Goal: Task Accomplishment & Management: Complete application form

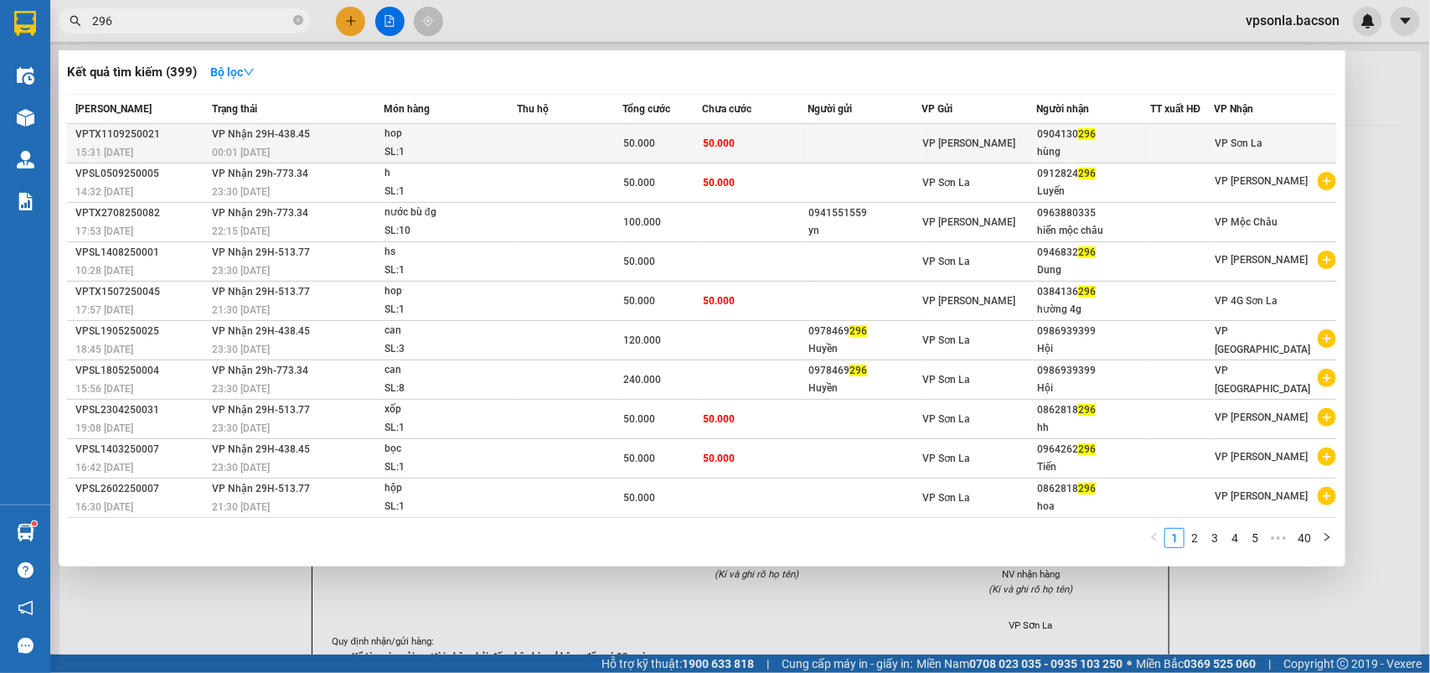
type input "296"
click at [1068, 137] on div "0904130 296" at bounding box center [1093, 135] width 113 height 18
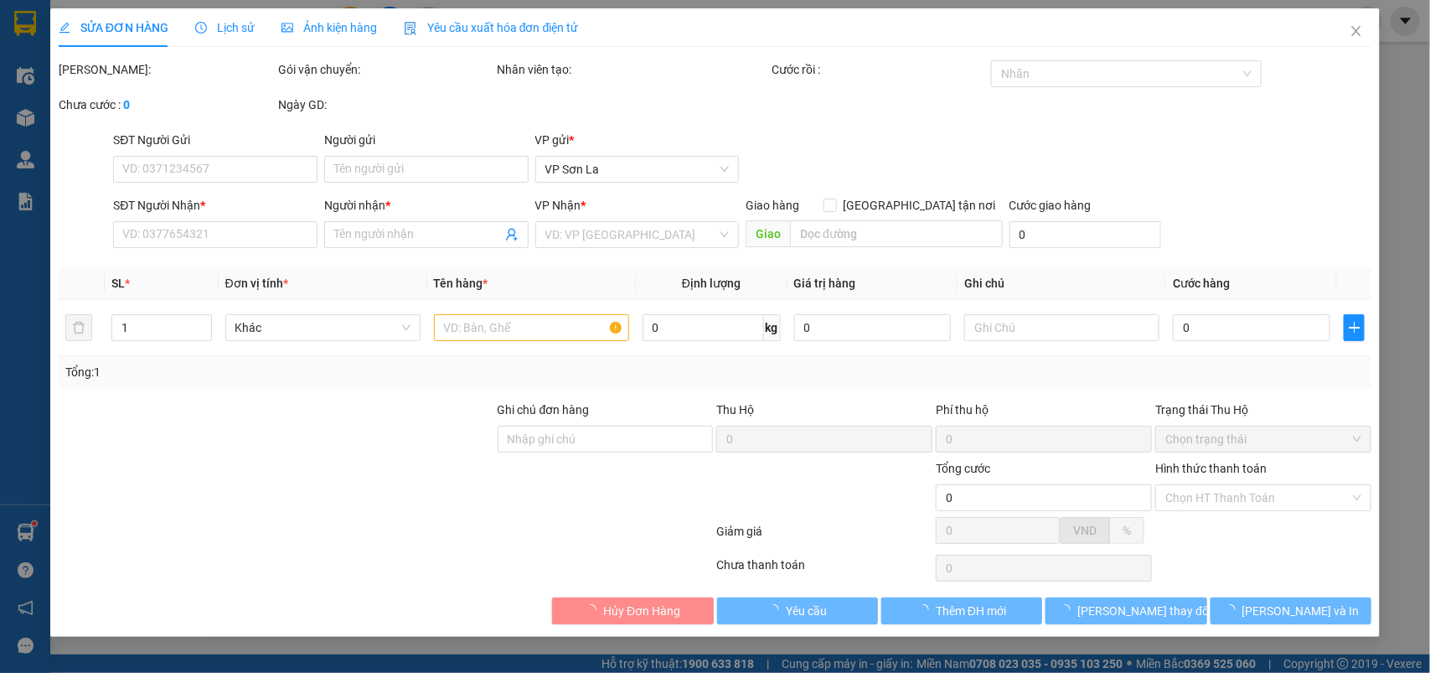
type input "0904130296"
type input "hùng"
type input "50.000"
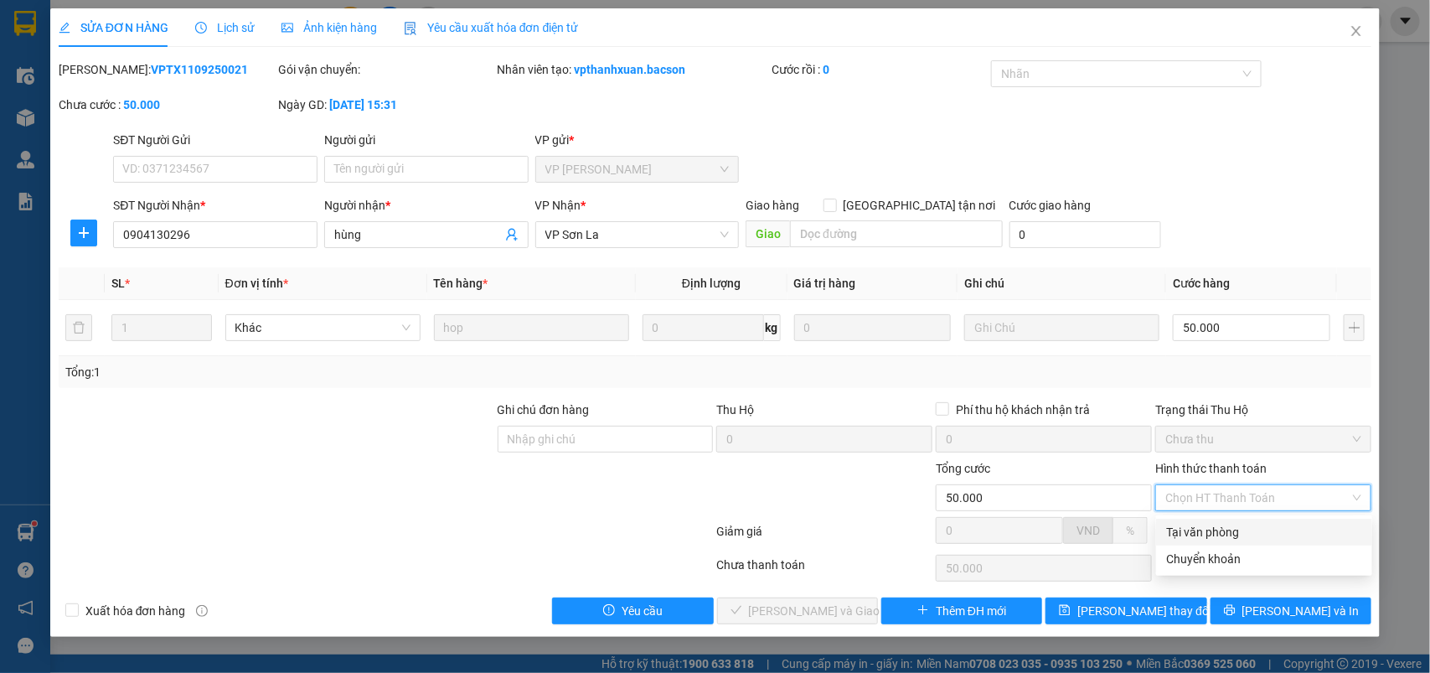
click at [1195, 520] on div "Tại văn phòng" at bounding box center [1264, 532] width 216 height 27
type input "0"
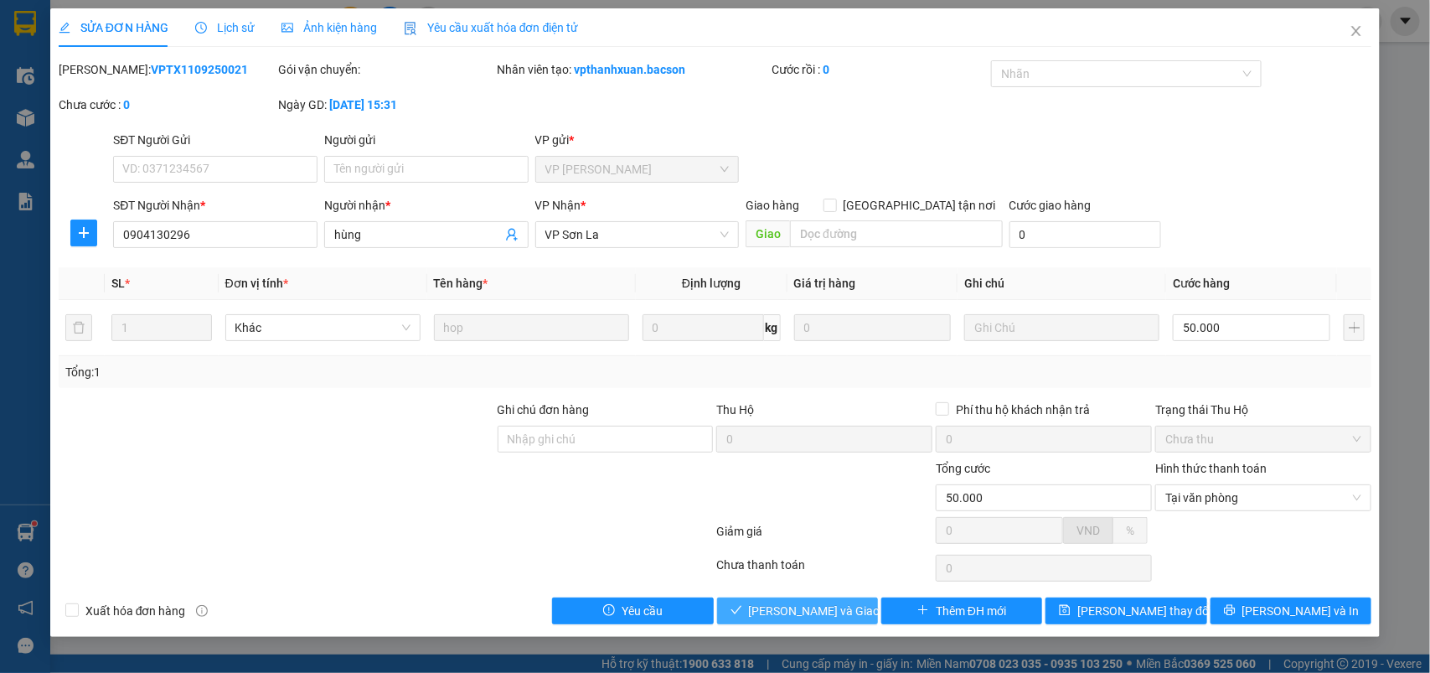
click at [764, 609] on span "[PERSON_NAME] và Giao hàng" at bounding box center [829, 611] width 161 height 18
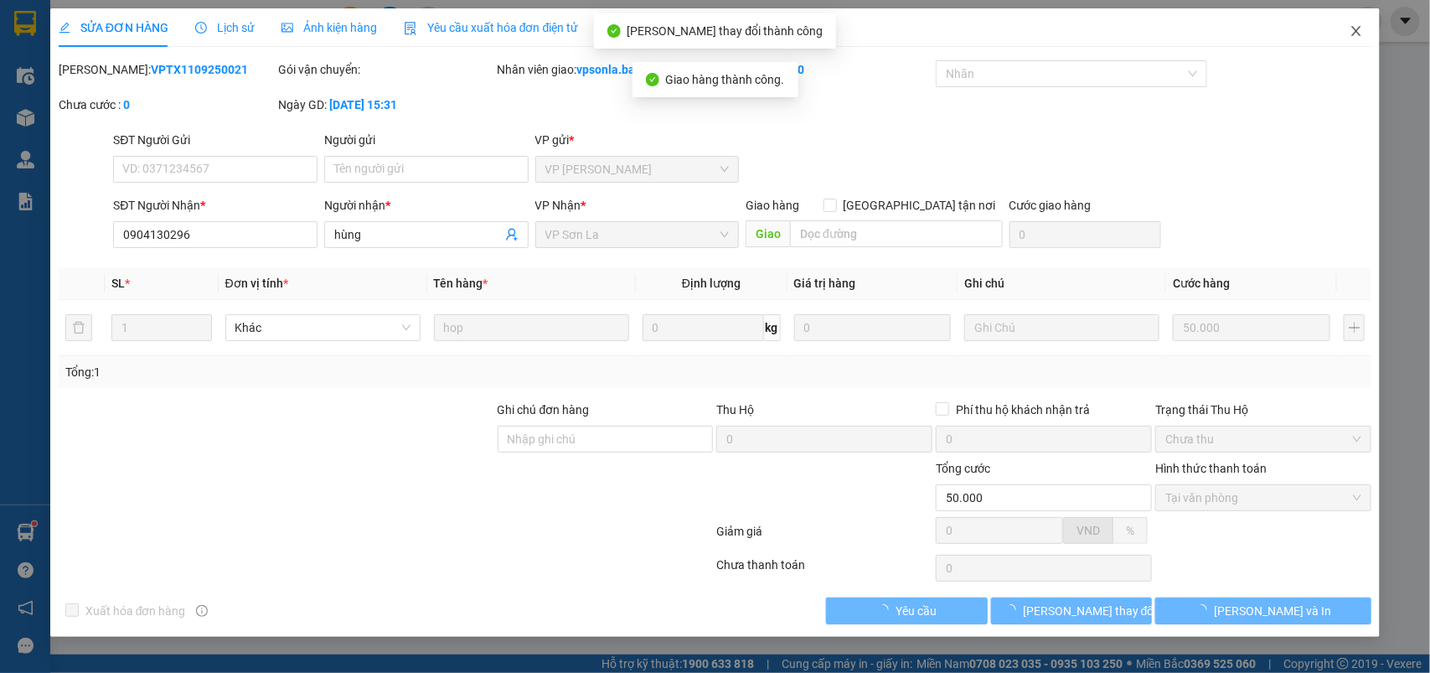
click at [1349, 27] on span "Close" at bounding box center [1356, 31] width 47 height 47
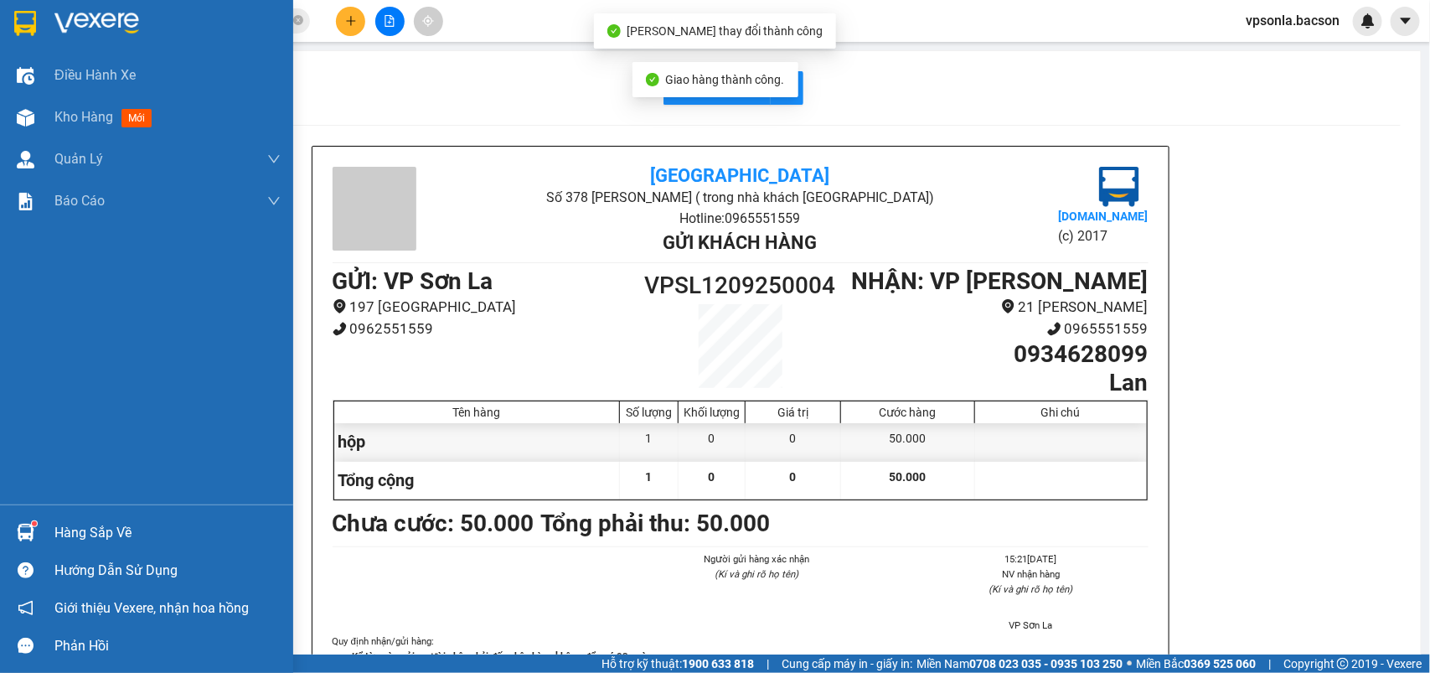
click at [18, 29] on img at bounding box center [25, 23] width 22 height 25
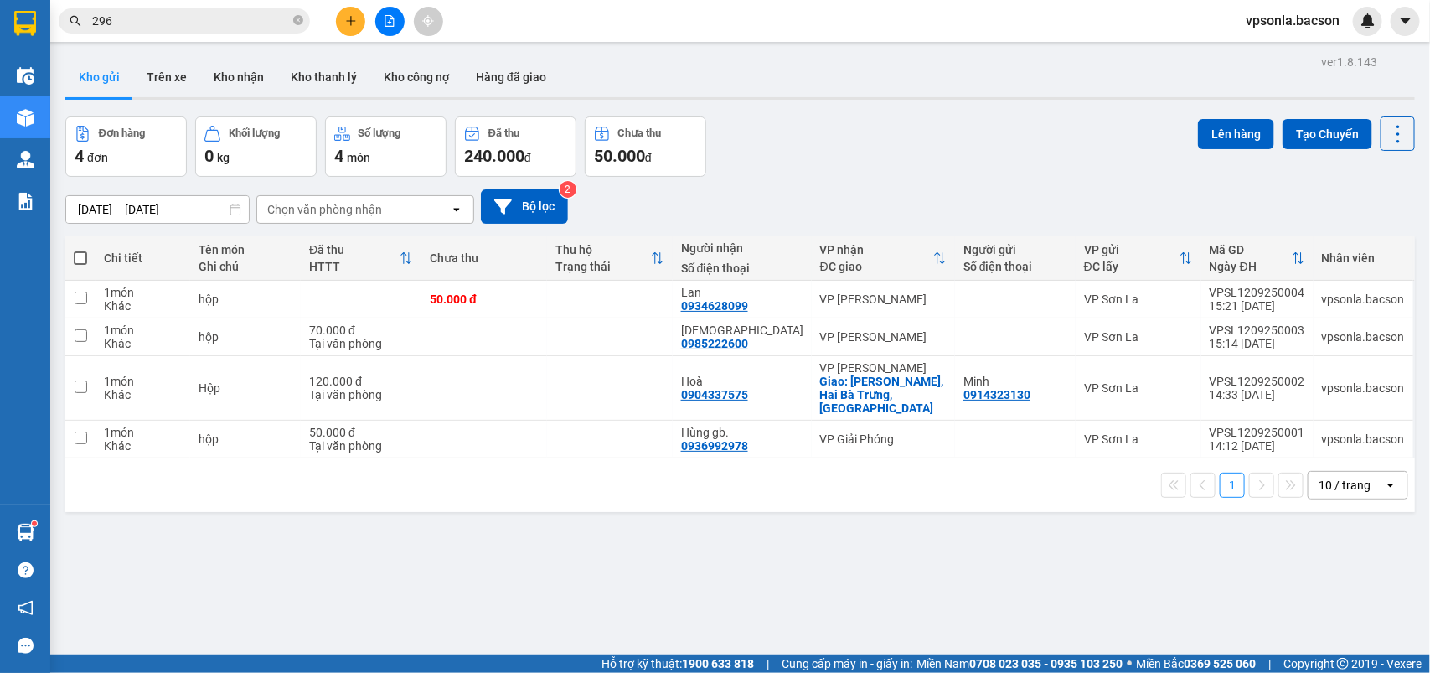
click at [353, 23] on icon "plus" at bounding box center [351, 21] width 12 height 12
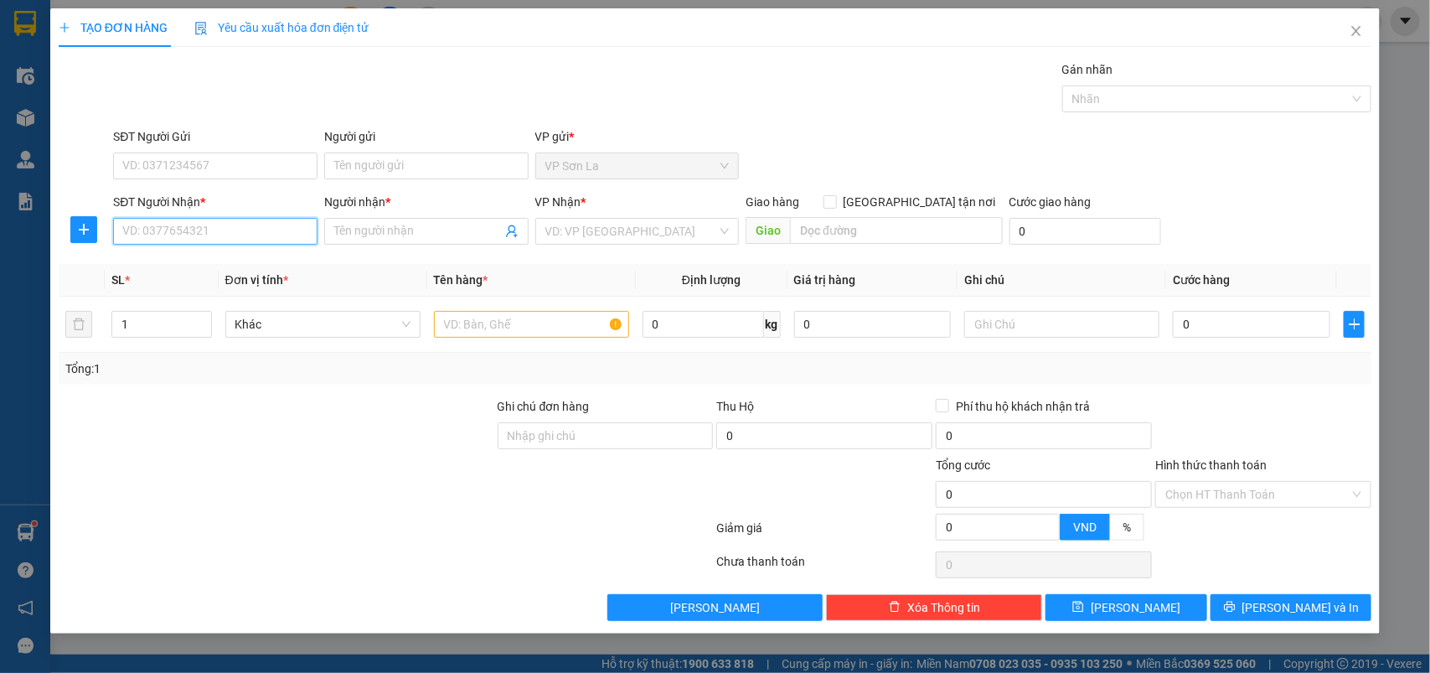
click at [216, 228] on input "SĐT Người Nhận *" at bounding box center [215, 231] width 204 height 27
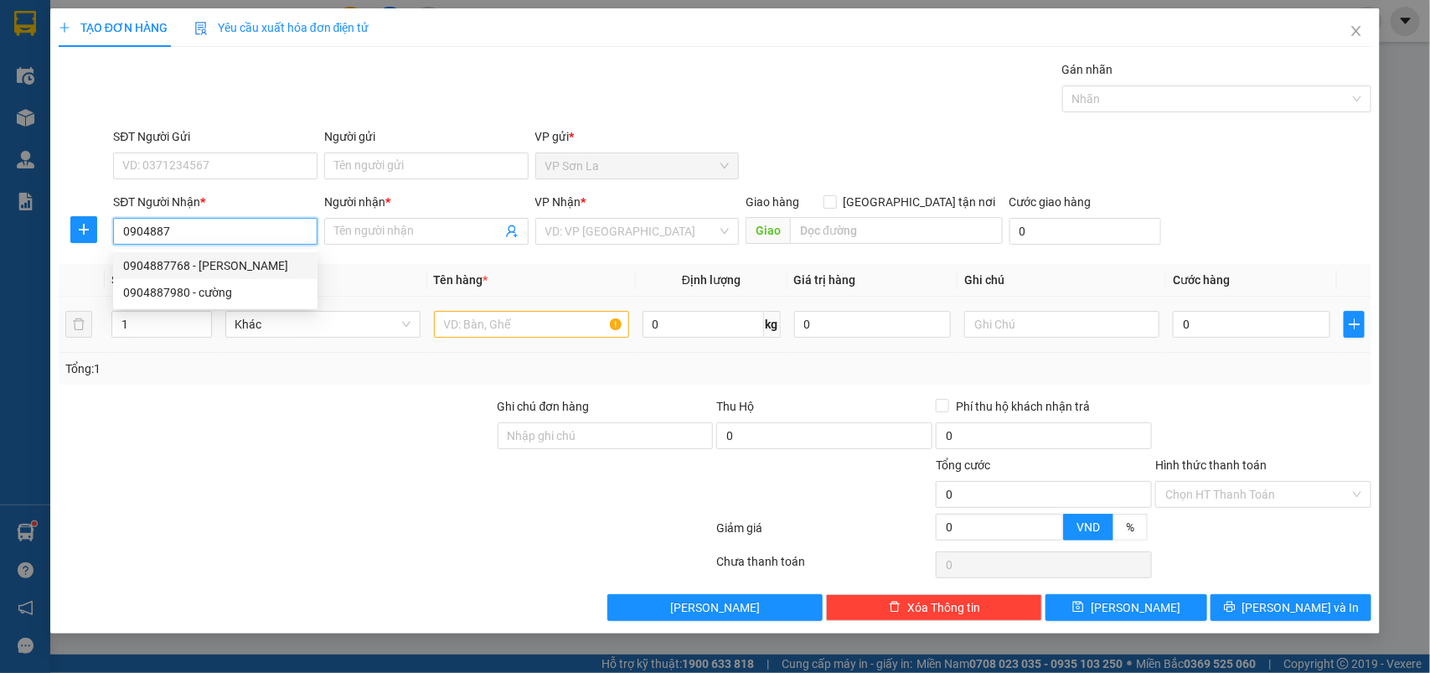
drag, startPoint x: 212, startPoint y: 261, endPoint x: 487, endPoint y: 302, distance: 278.0
click at [257, 270] on div "0904887768 - [PERSON_NAME]" at bounding box center [215, 265] width 184 height 18
type input "0904887768"
type input "[PERSON_NAME]"
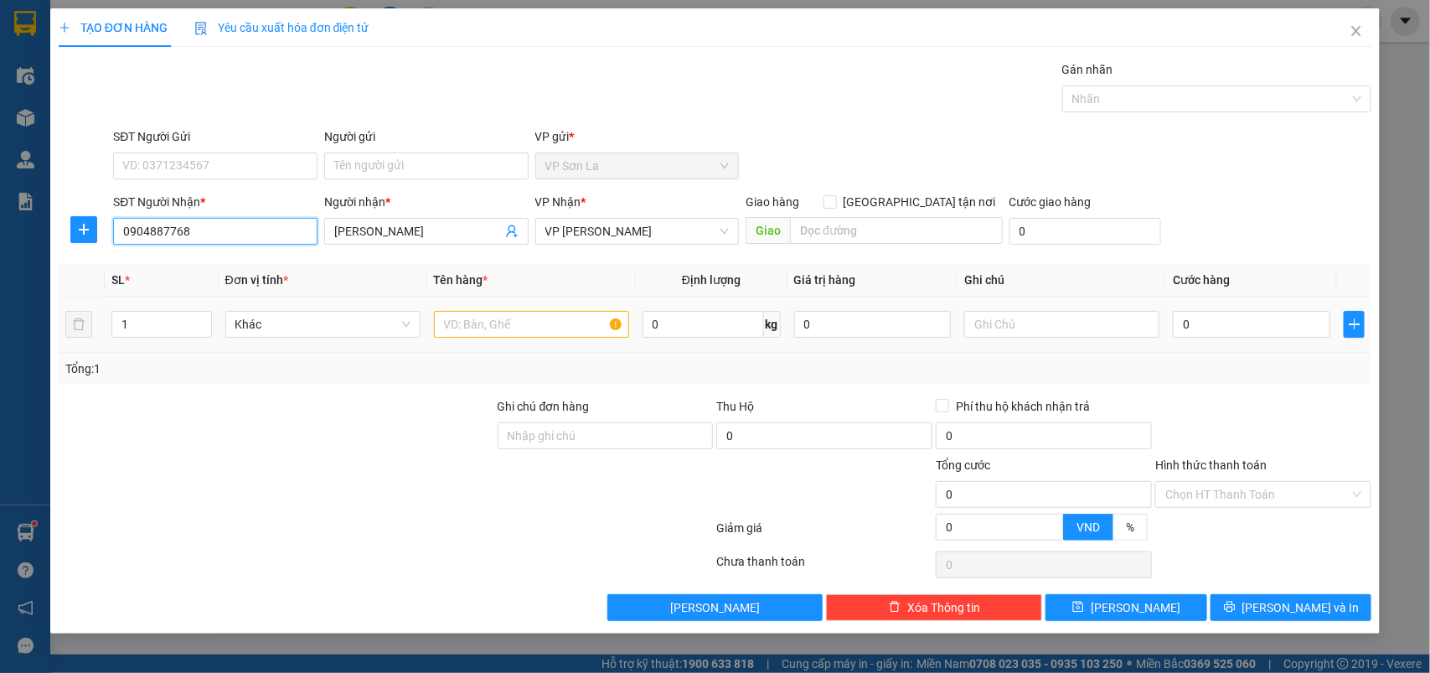
type input "0904887768"
click at [499, 316] on input "text" at bounding box center [531, 324] width 195 height 27
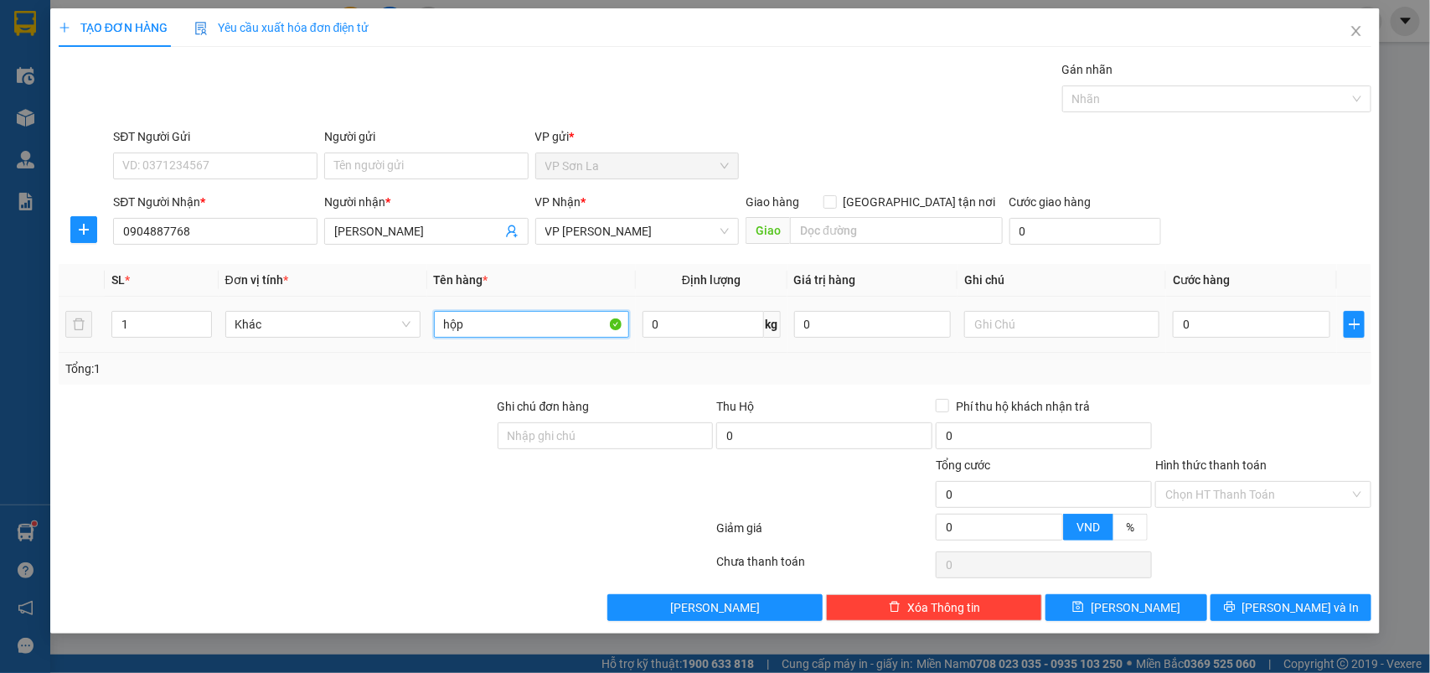
type input "hộp"
click at [1325, 300] on td "0" at bounding box center [1251, 325] width 171 height 56
click at [1305, 321] on input "0" at bounding box center [1252, 324] width 158 height 27
type input "50"
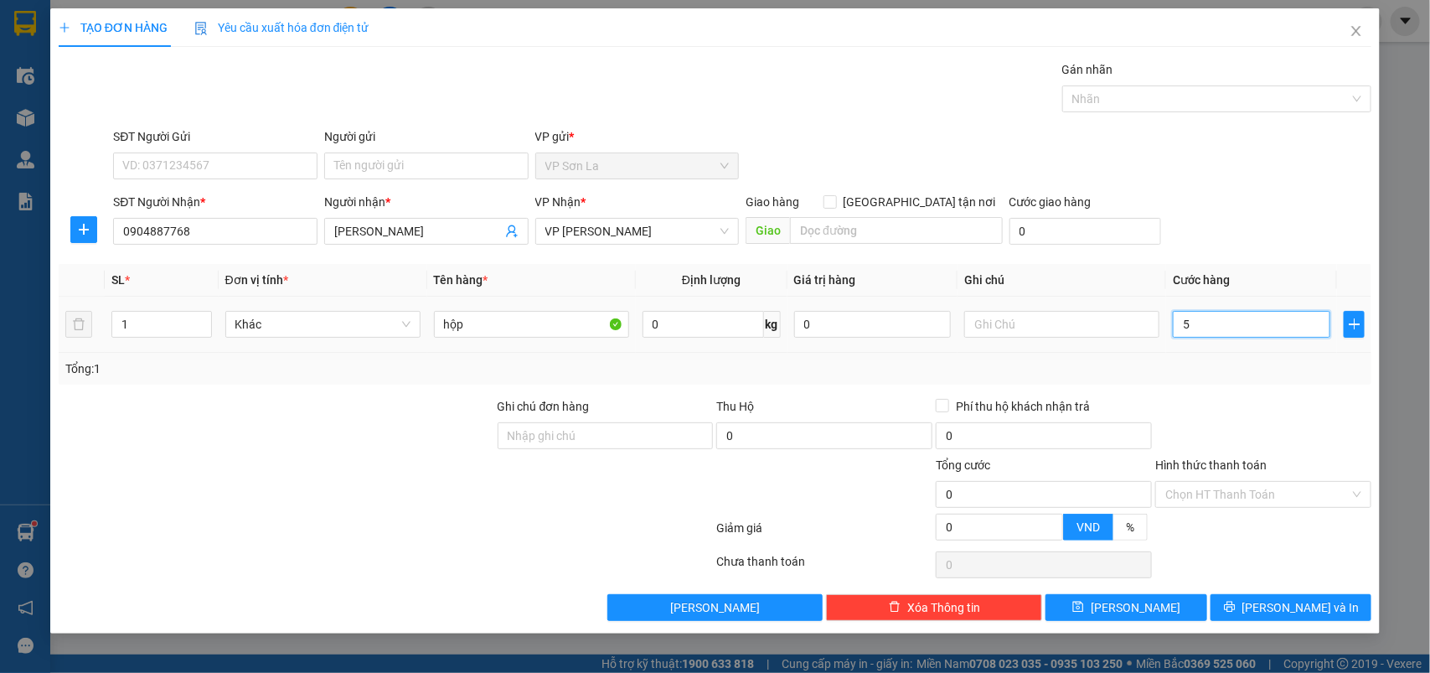
type input "50"
type input "50.000"
click at [1276, 501] on input "Hình thức thanh toán" at bounding box center [1258, 494] width 184 height 25
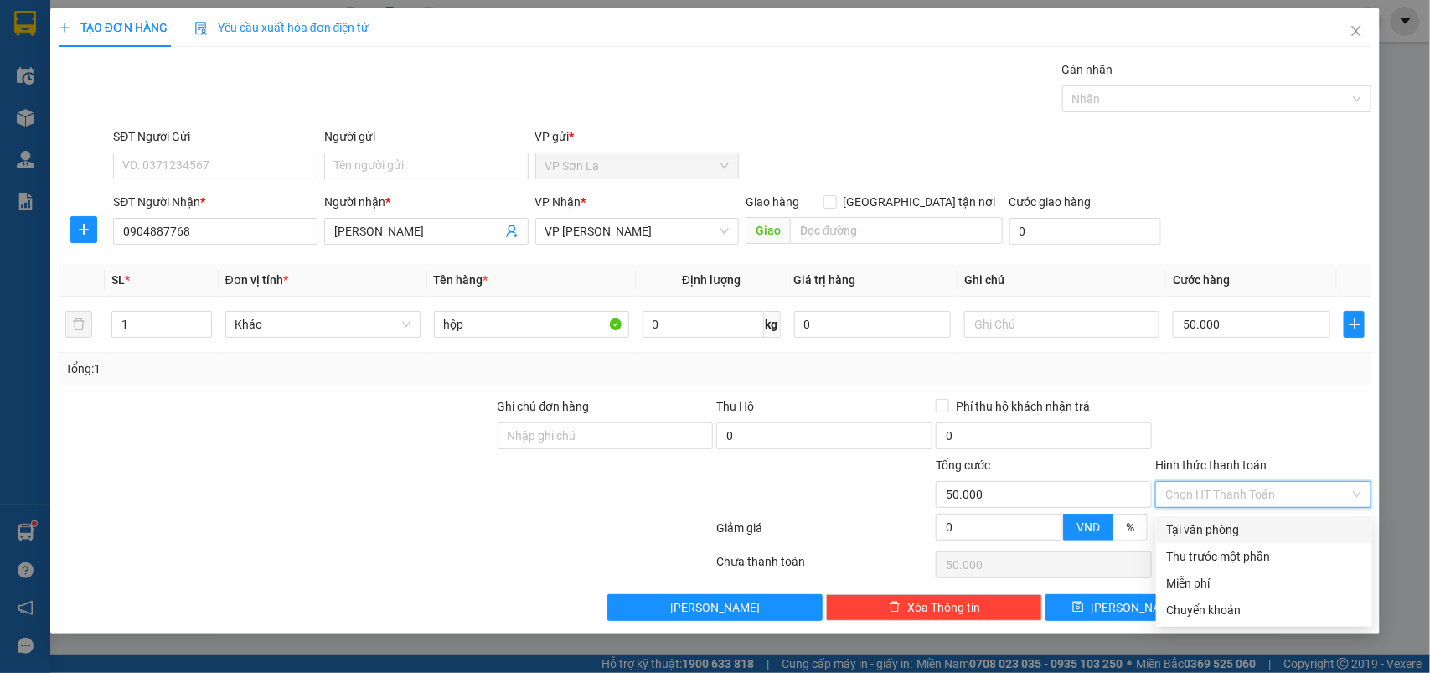
click at [1257, 534] on div "Tại văn phòng" at bounding box center [1264, 529] width 196 height 18
type input "0"
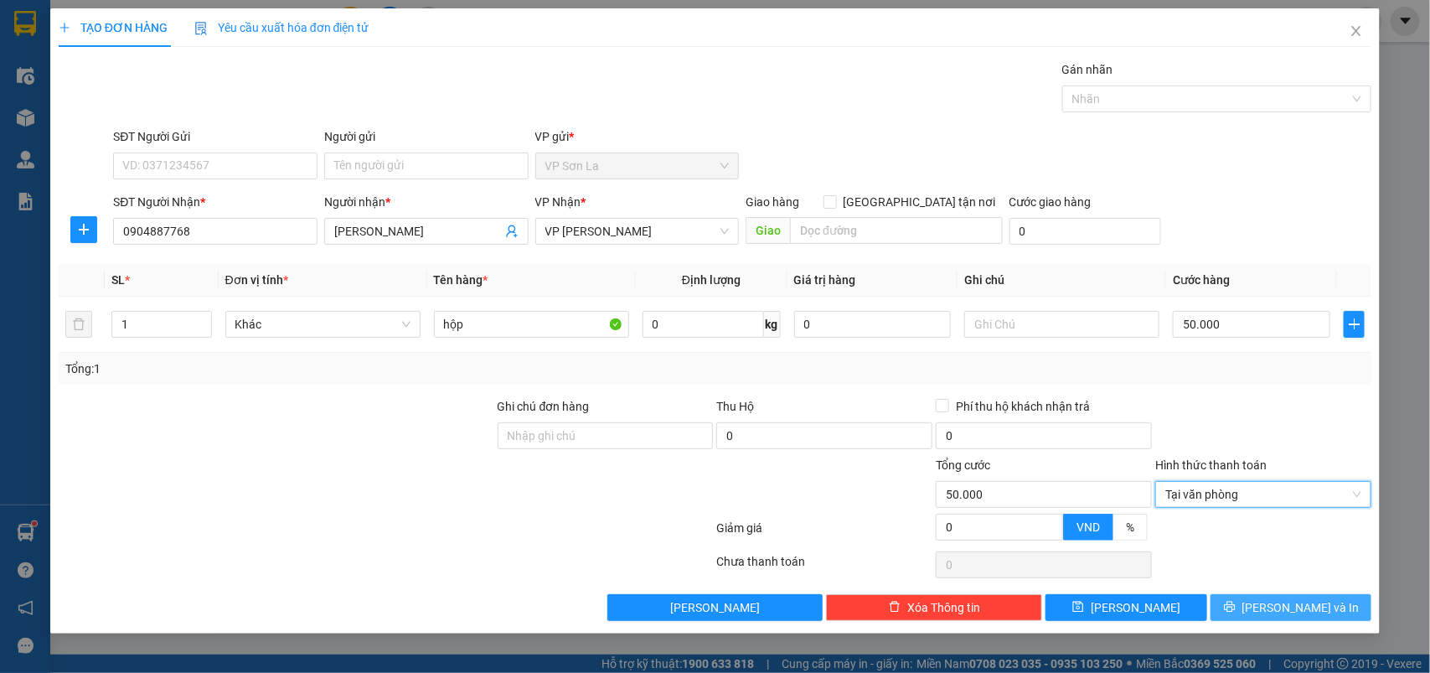
click at [1279, 602] on span "[PERSON_NAME] và In" at bounding box center [1301, 607] width 117 height 18
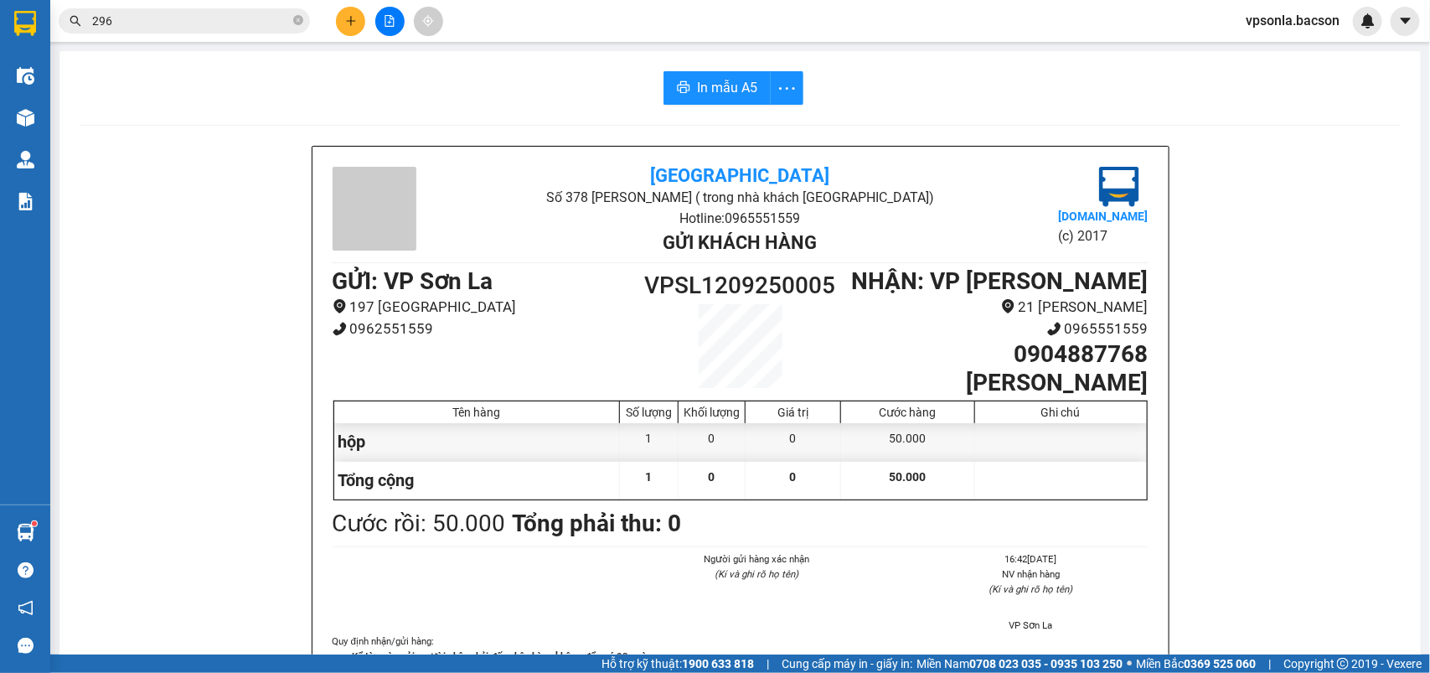
click at [52, 30] on div "296" at bounding box center [163, 20] width 327 height 25
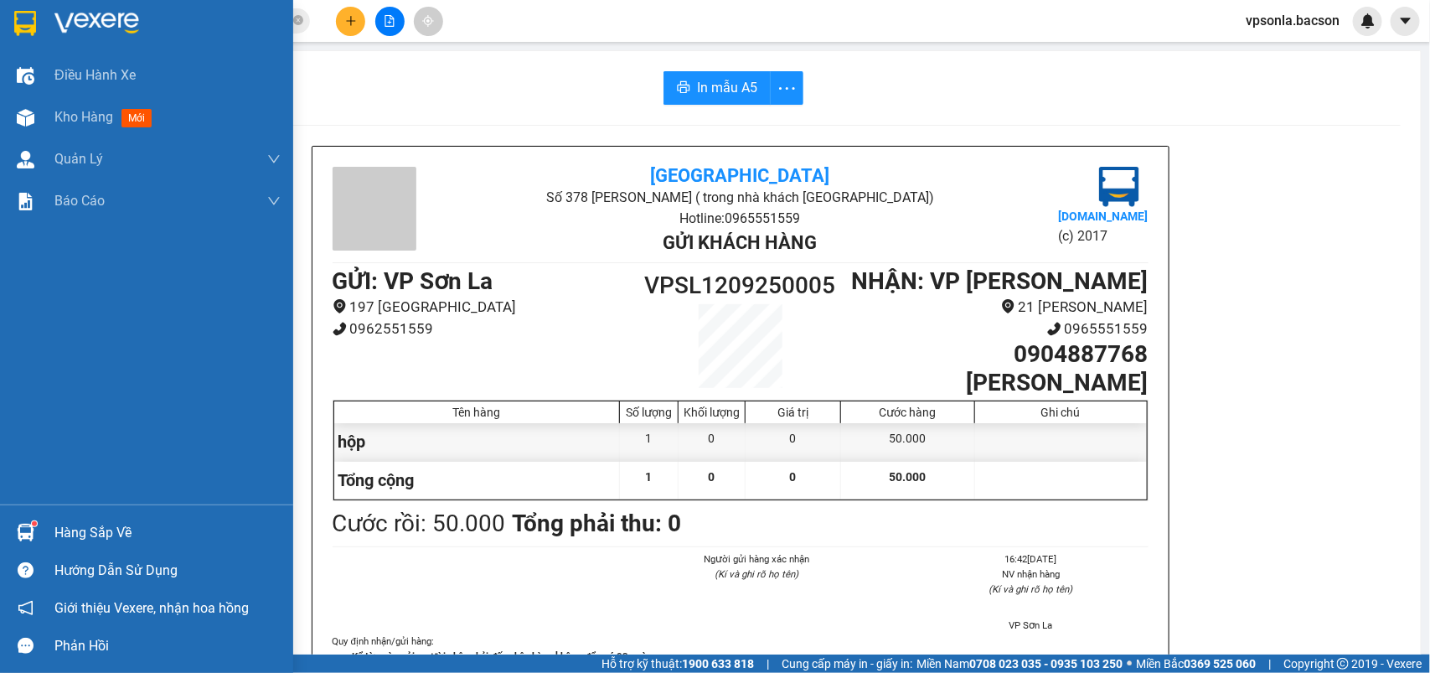
click at [17, 23] on img at bounding box center [25, 23] width 22 height 25
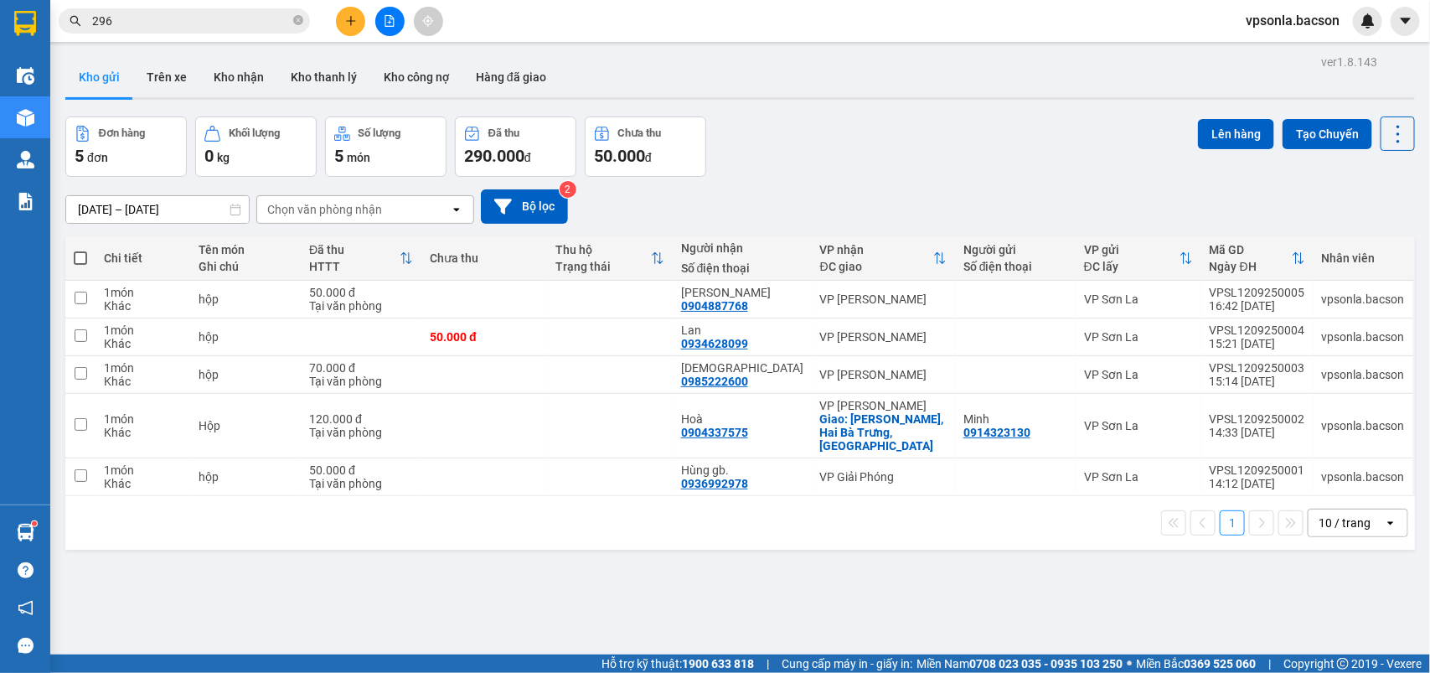
click at [350, 15] on icon "plus" at bounding box center [351, 21] width 12 height 12
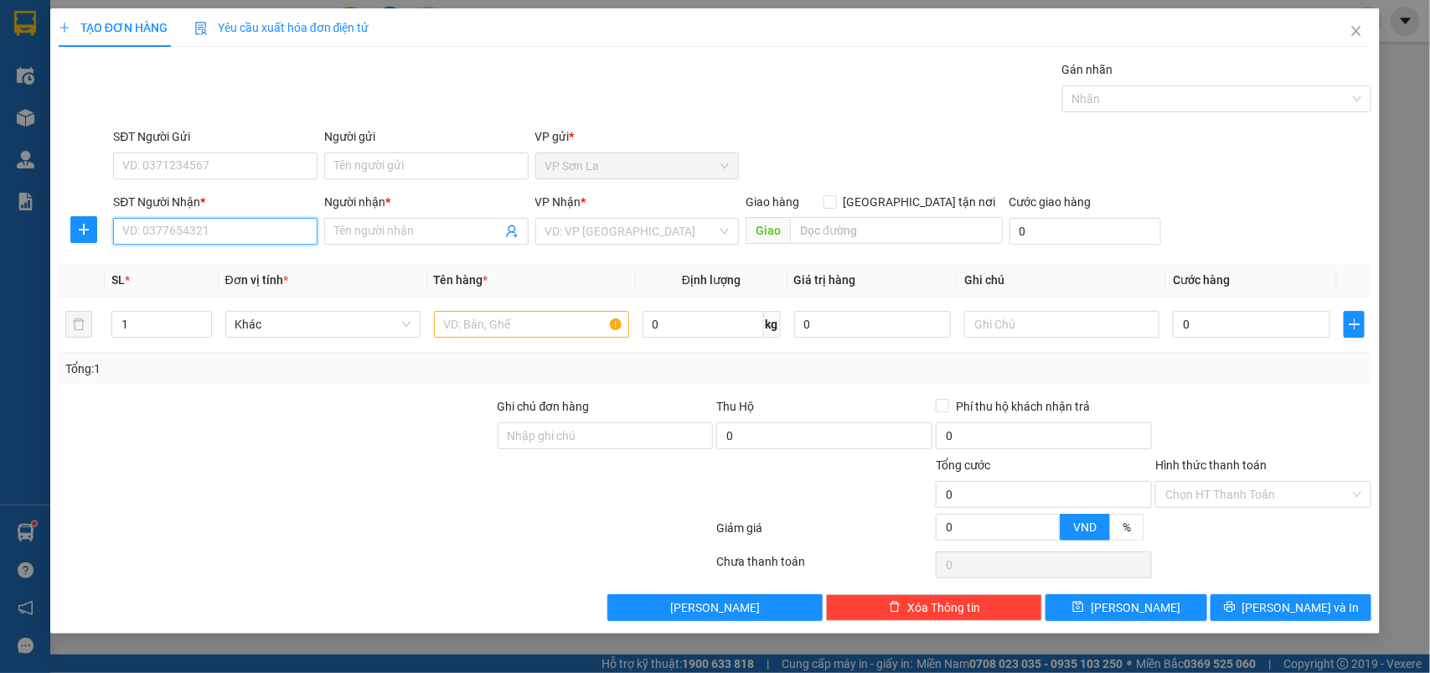
click at [235, 230] on input "SĐT Người Nhận *" at bounding box center [215, 231] width 204 height 27
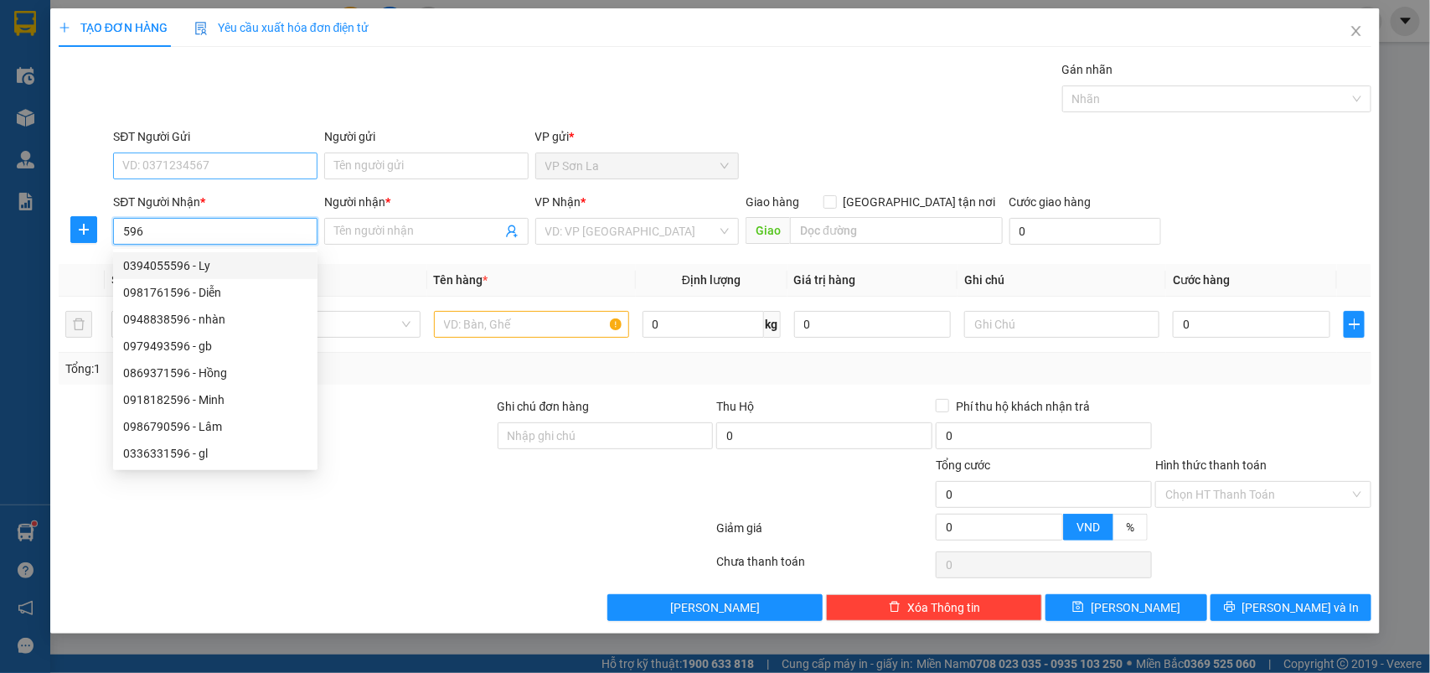
type input "596"
click at [160, 169] on input "SĐT Người Gửi" at bounding box center [215, 165] width 204 height 27
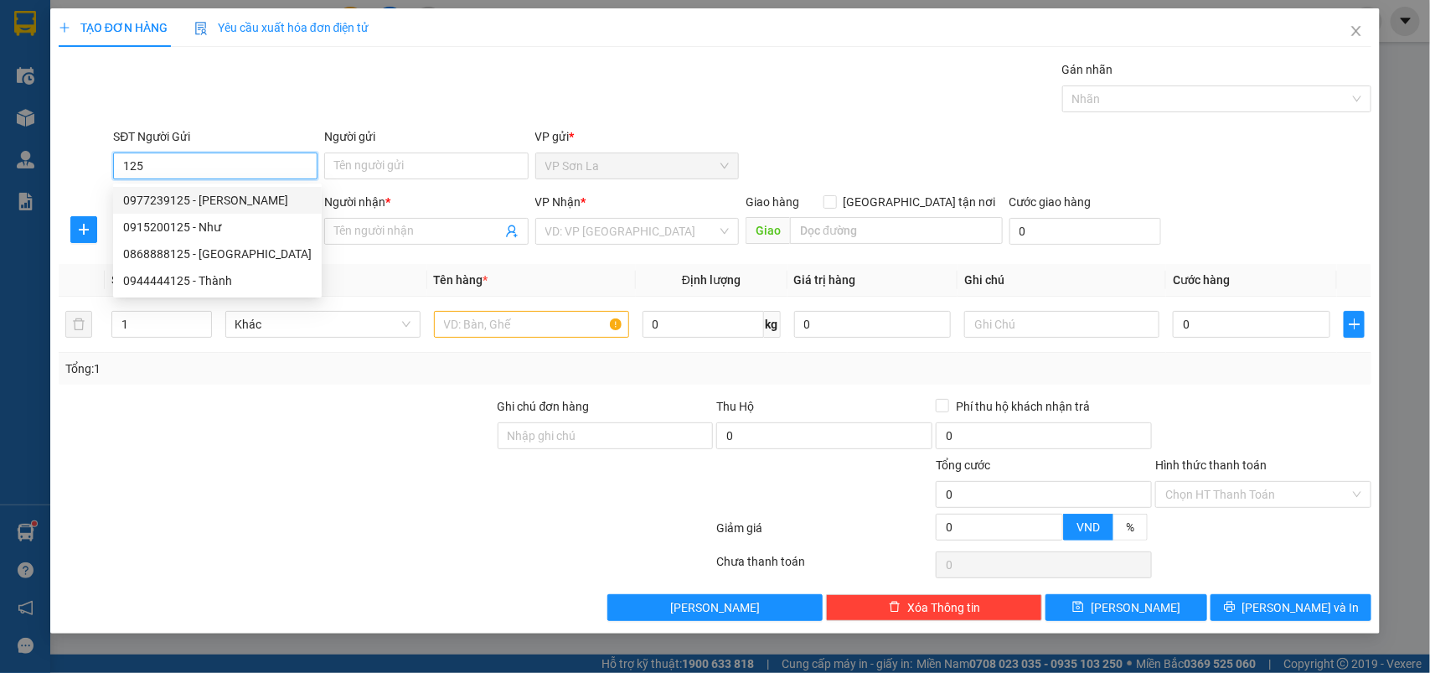
click at [199, 201] on div "0977239125 - [PERSON_NAME]" at bounding box center [217, 200] width 189 height 18
type input "0977239125"
type input "[PERSON_NAME]"
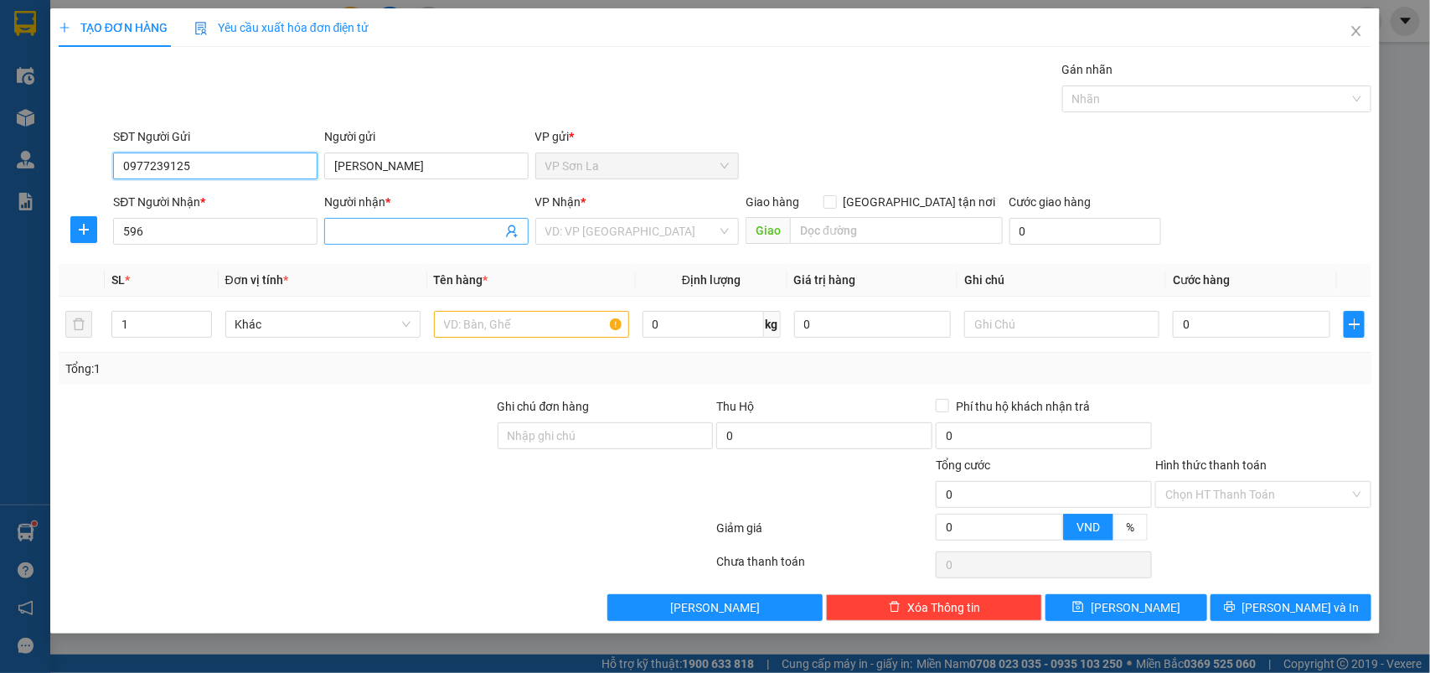
type input "0977239125"
click at [512, 232] on icon "user-add" at bounding box center [511, 231] width 11 height 13
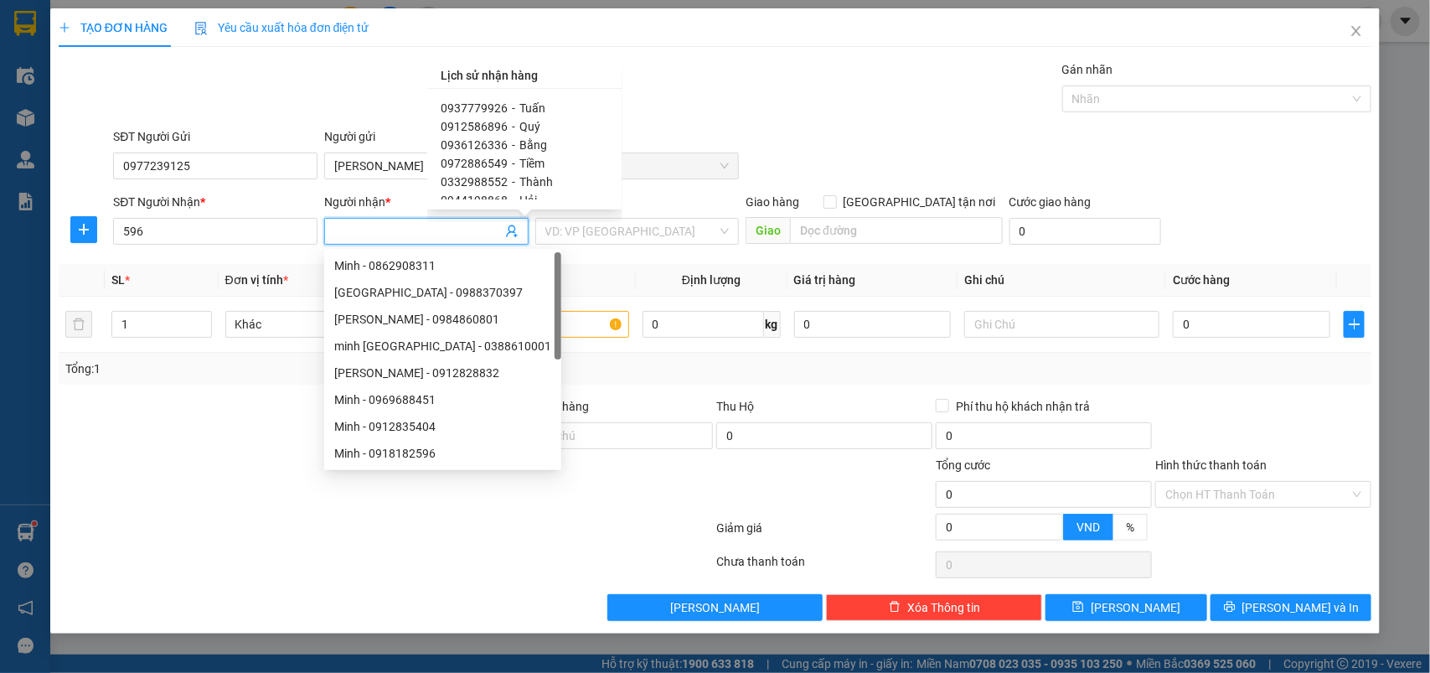
click at [520, 124] on span "Quý" at bounding box center [530, 126] width 21 height 13
type input "0912586896"
type input "Quý"
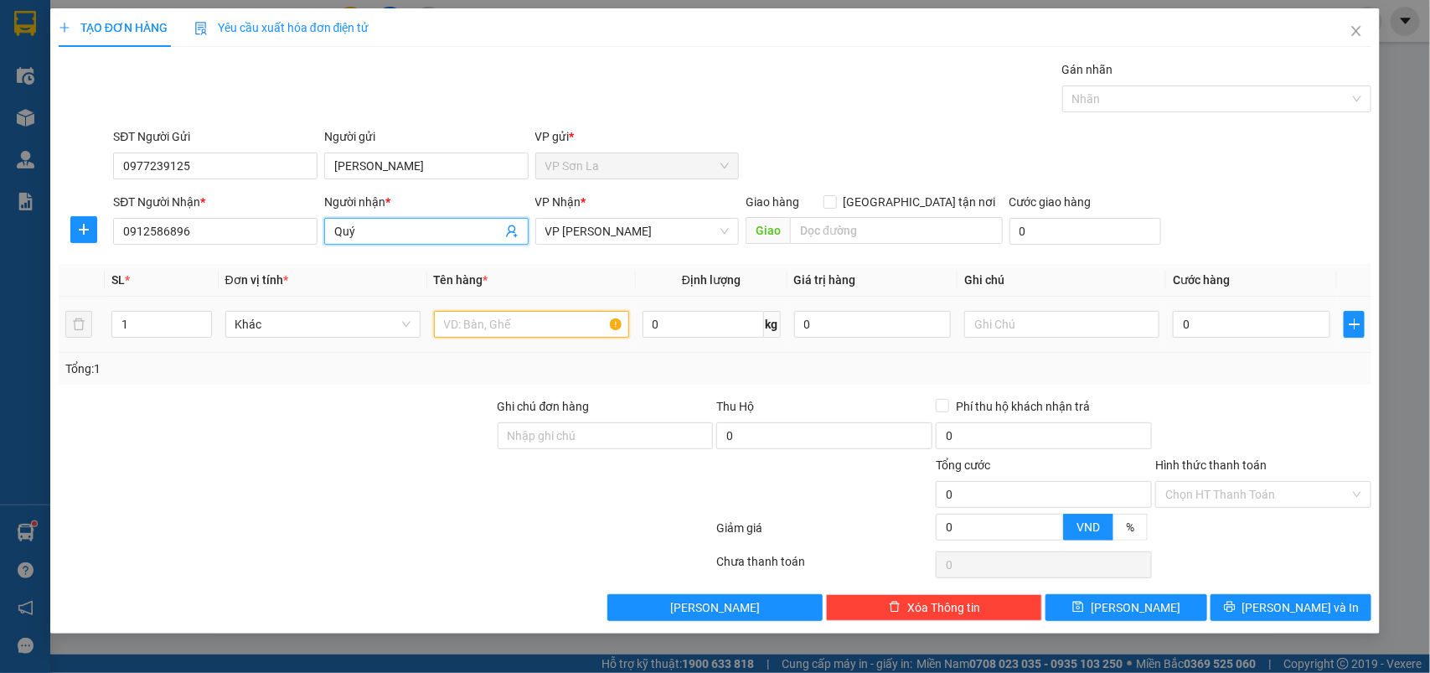
click at [554, 318] on input "text" at bounding box center [531, 324] width 195 height 27
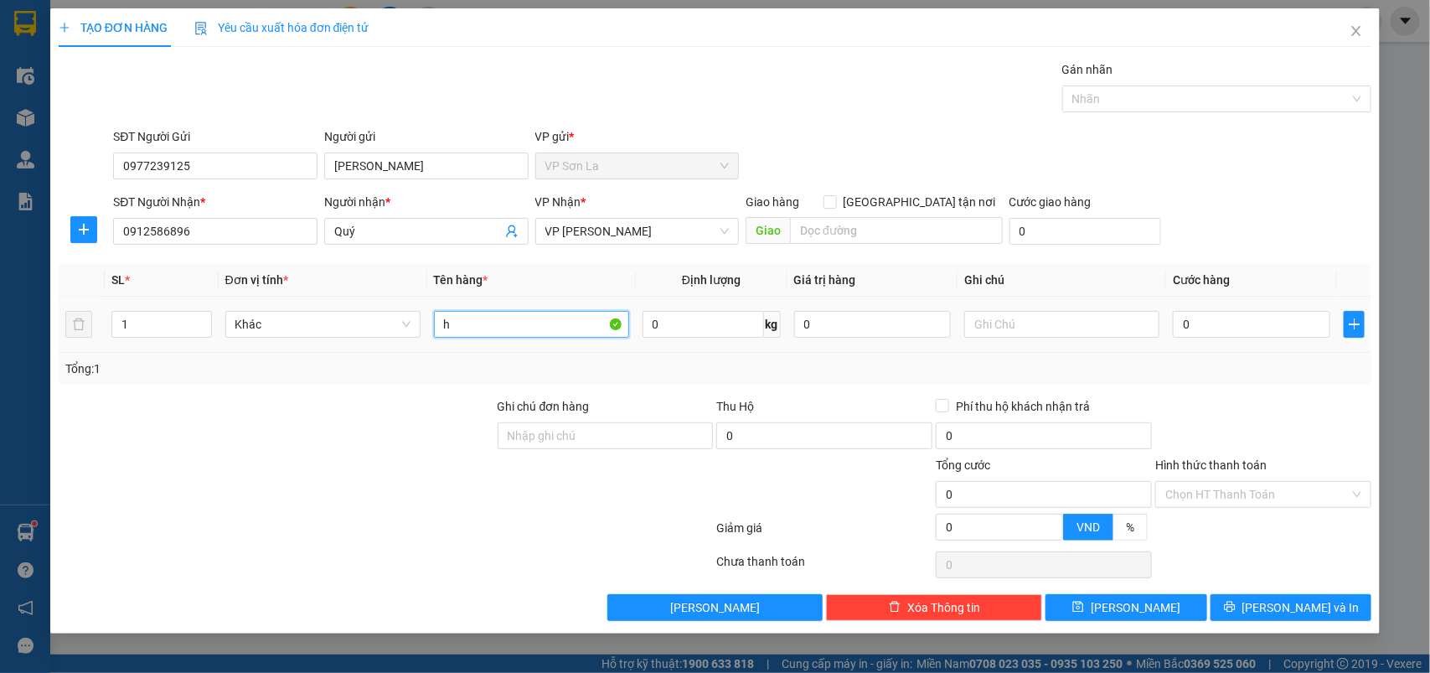
type input "h"
click at [1271, 345] on td "0" at bounding box center [1251, 325] width 171 height 56
click at [1270, 328] on input "0" at bounding box center [1252, 324] width 158 height 27
type input "50"
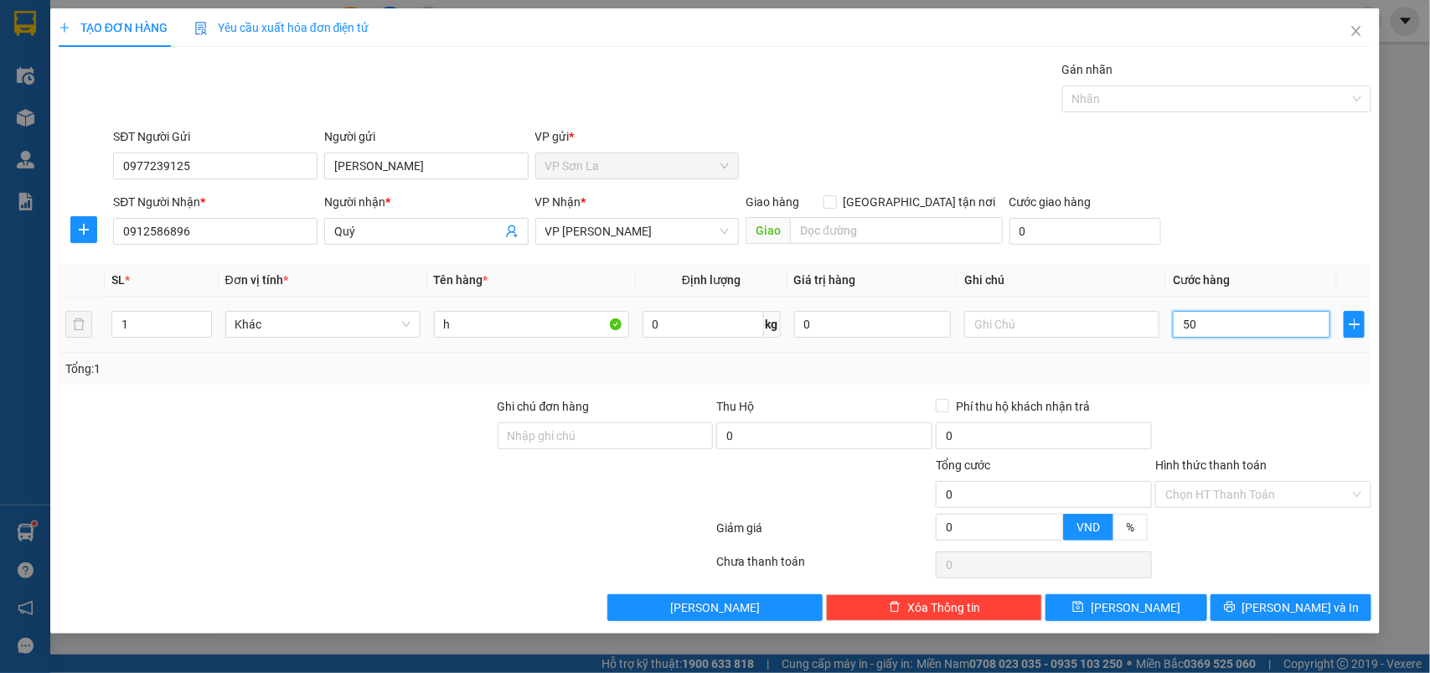
type input "50"
click at [1226, 507] on input "Hình thức thanh toán" at bounding box center [1258, 494] width 184 height 25
type input "50.000"
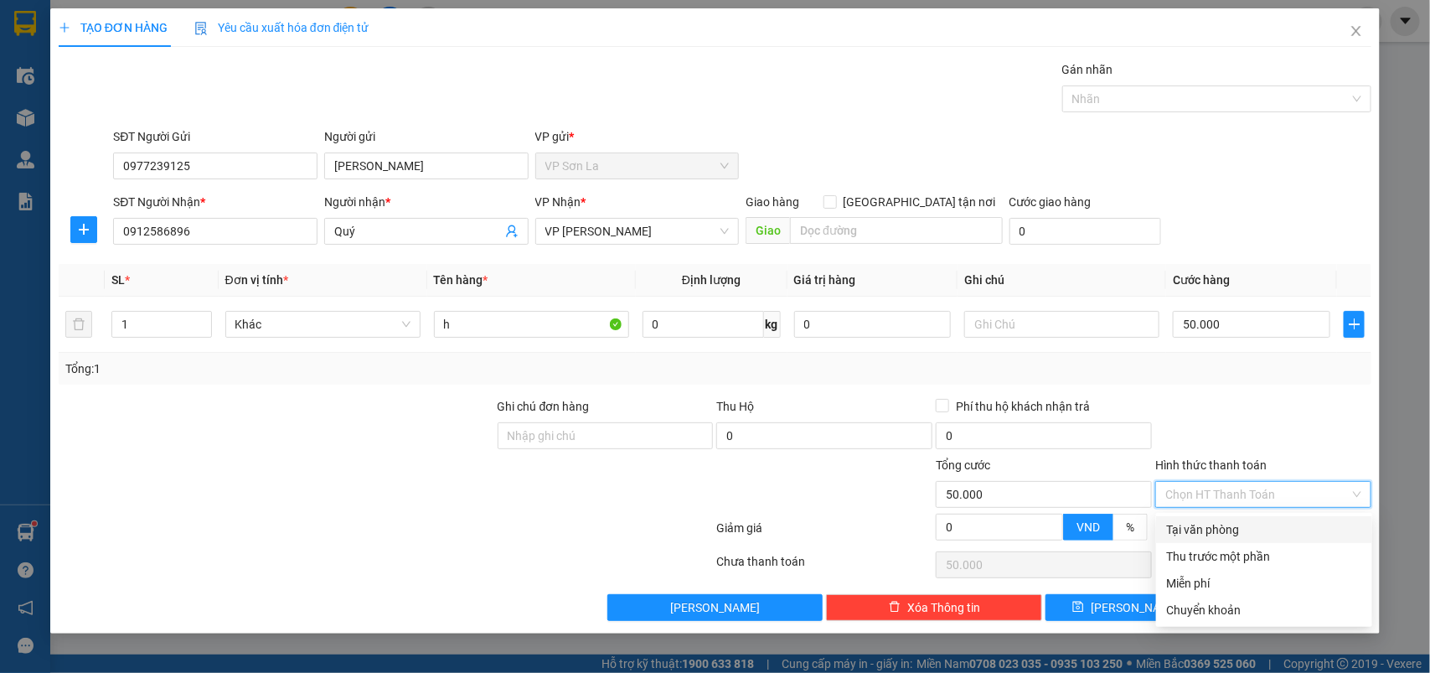
drag, startPoint x: 1220, startPoint y: 529, endPoint x: 1220, endPoint y: 555, distance: 26.0
click at [1220, 530] on div "Tại văn phòng" at bounding box center [1264, 529] width 196 height 18
type input "0"
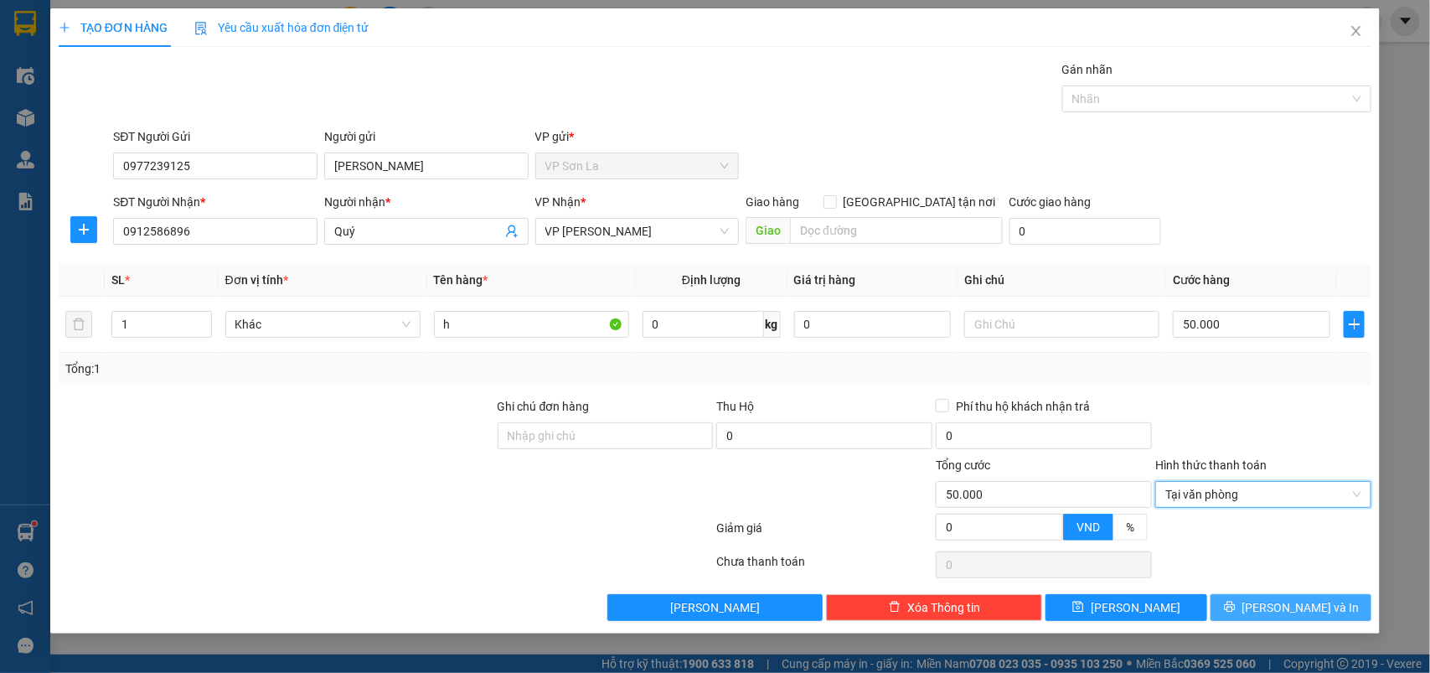
click at [1235, 610] on icon "printer" at bounding box center [1229, 607] width 11 height 11
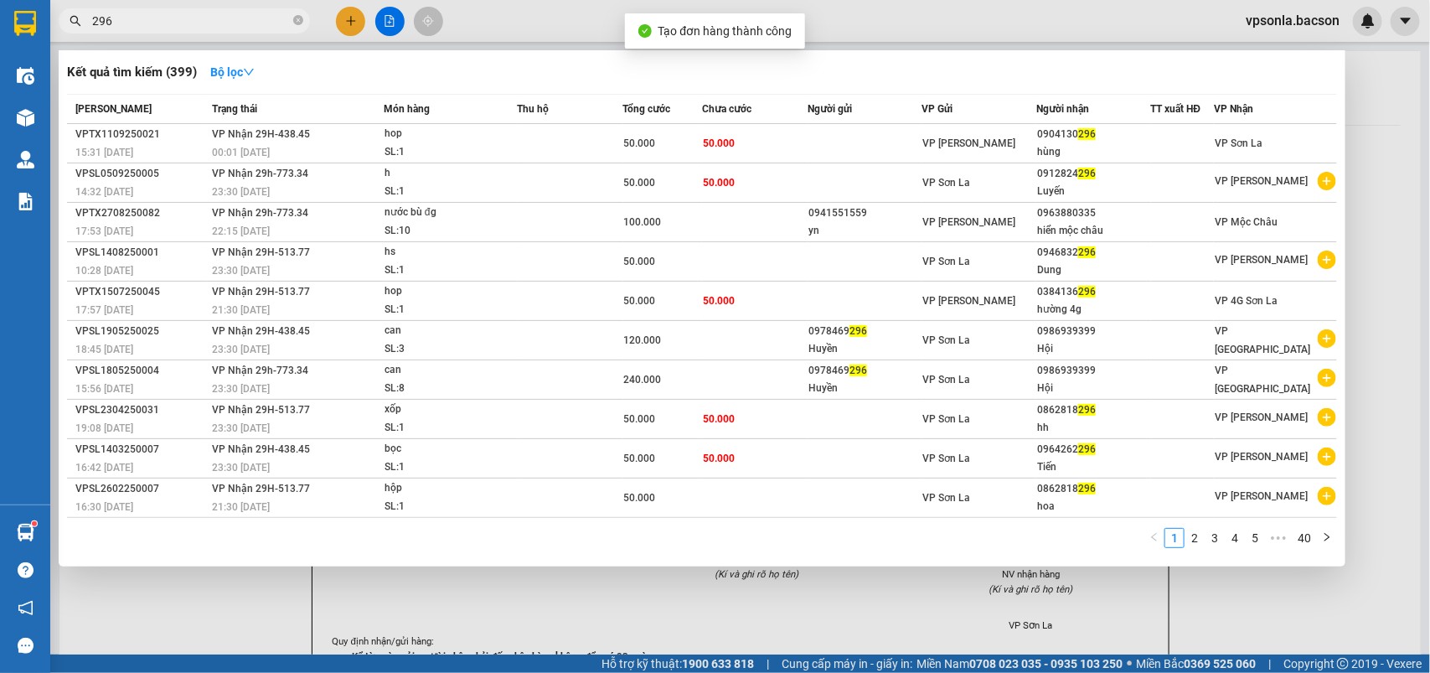
click at [142, 17] on input "296" at bounding box center [191, 21] width 198 height 18
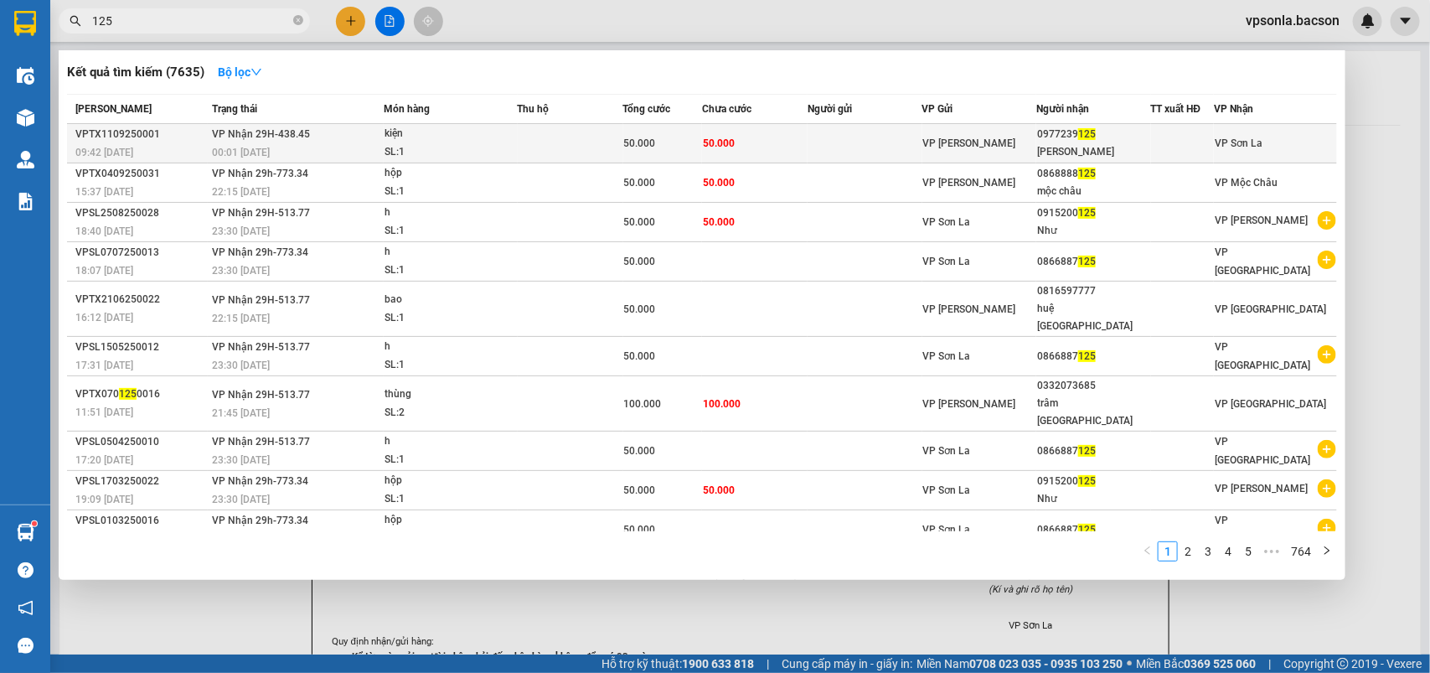
type input "125"
click at [1071, 136] on div "0977239 125" at bounding box center [1093, 135] width 113 height 18
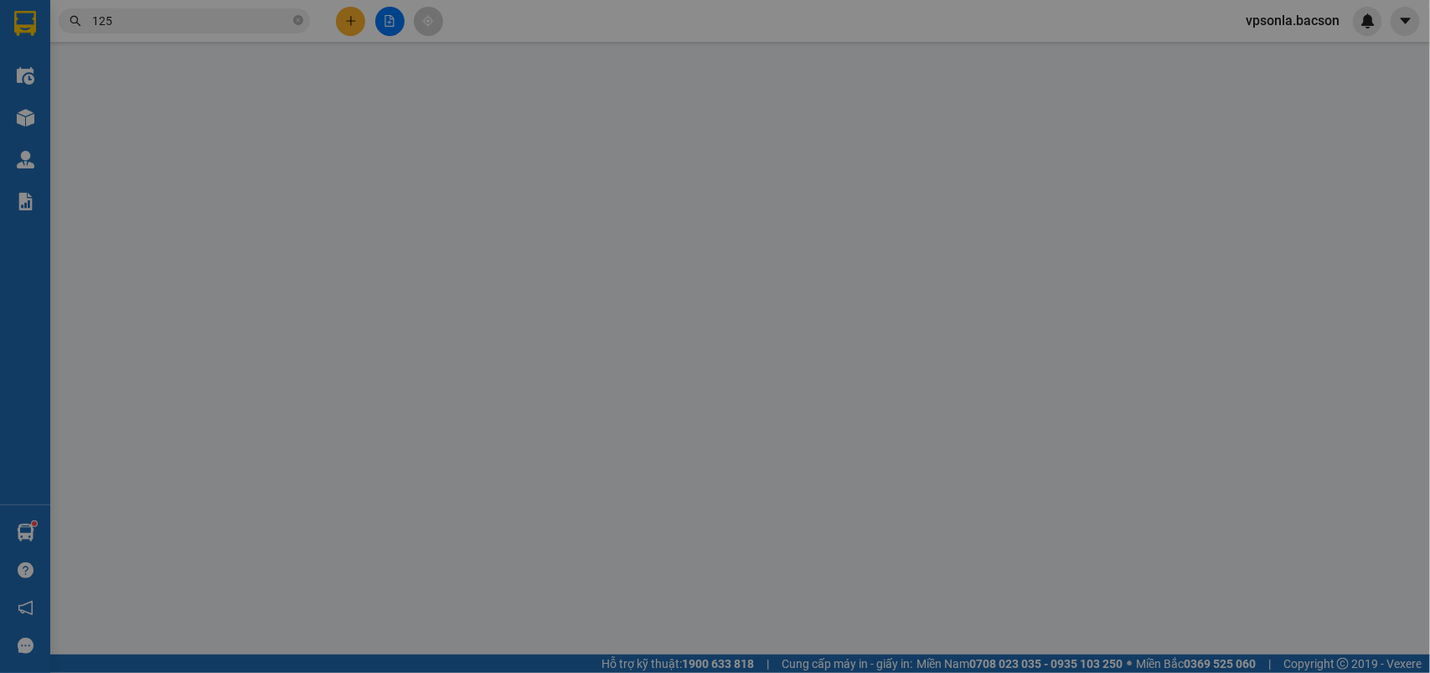
type input "0977239125"
type input "[PERSON_NAME]"
type input "50.000"
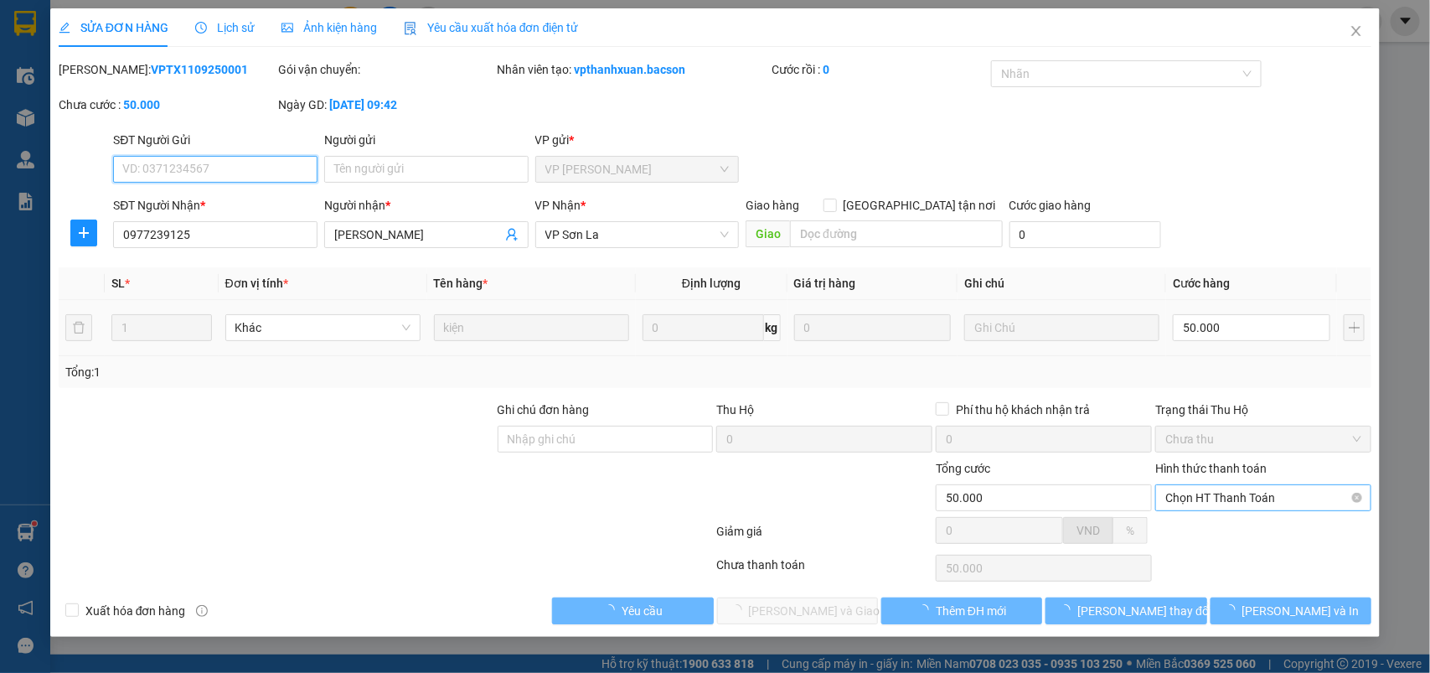
click at [1187, 496] on span "Chọn HT Thanh Toán" at bounding box center [1264, 497] width 196 height 25
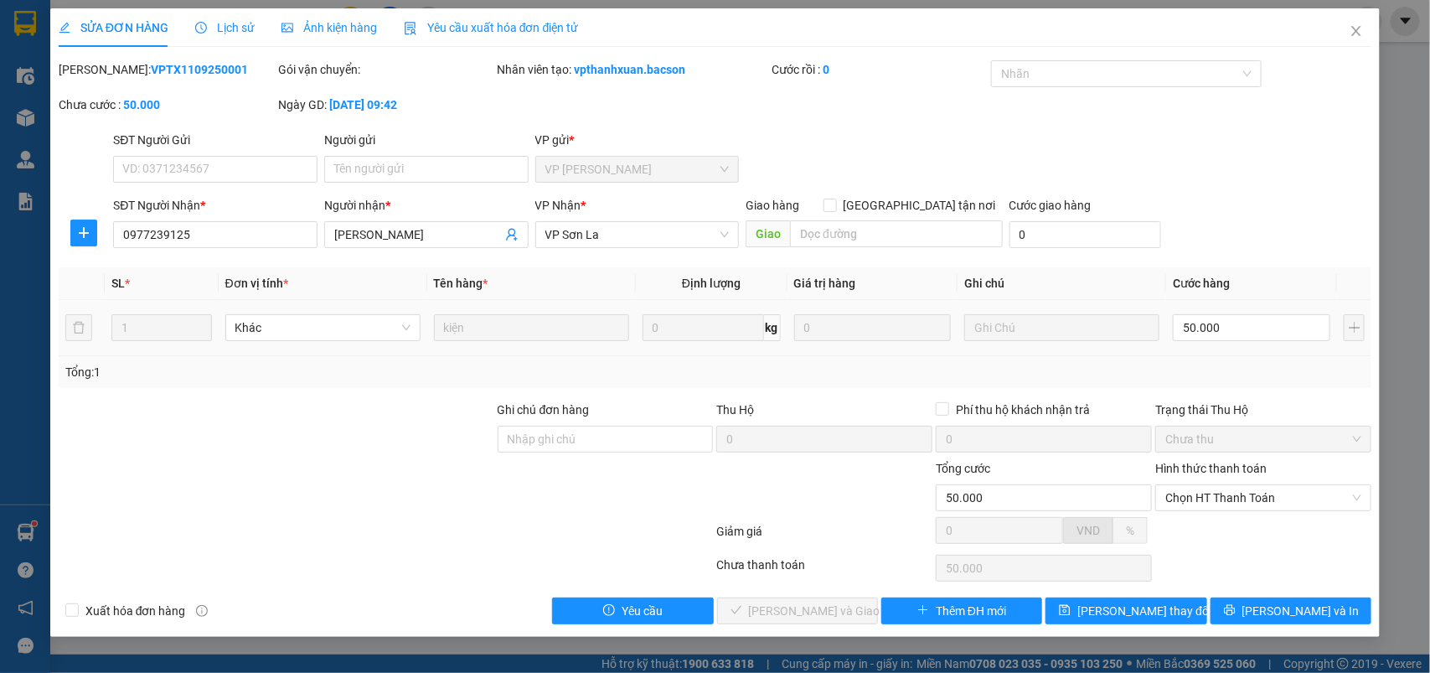
click at [1186, 514] on div "Hình thức thanh toán Chọn HT Thanh Toán" at bounding box center [1263, 488] width 216 height 59
click at [1188, 504] on span "Chọn HT Thanh Toán" at bounding box center [1264, 497] width 196 height 25
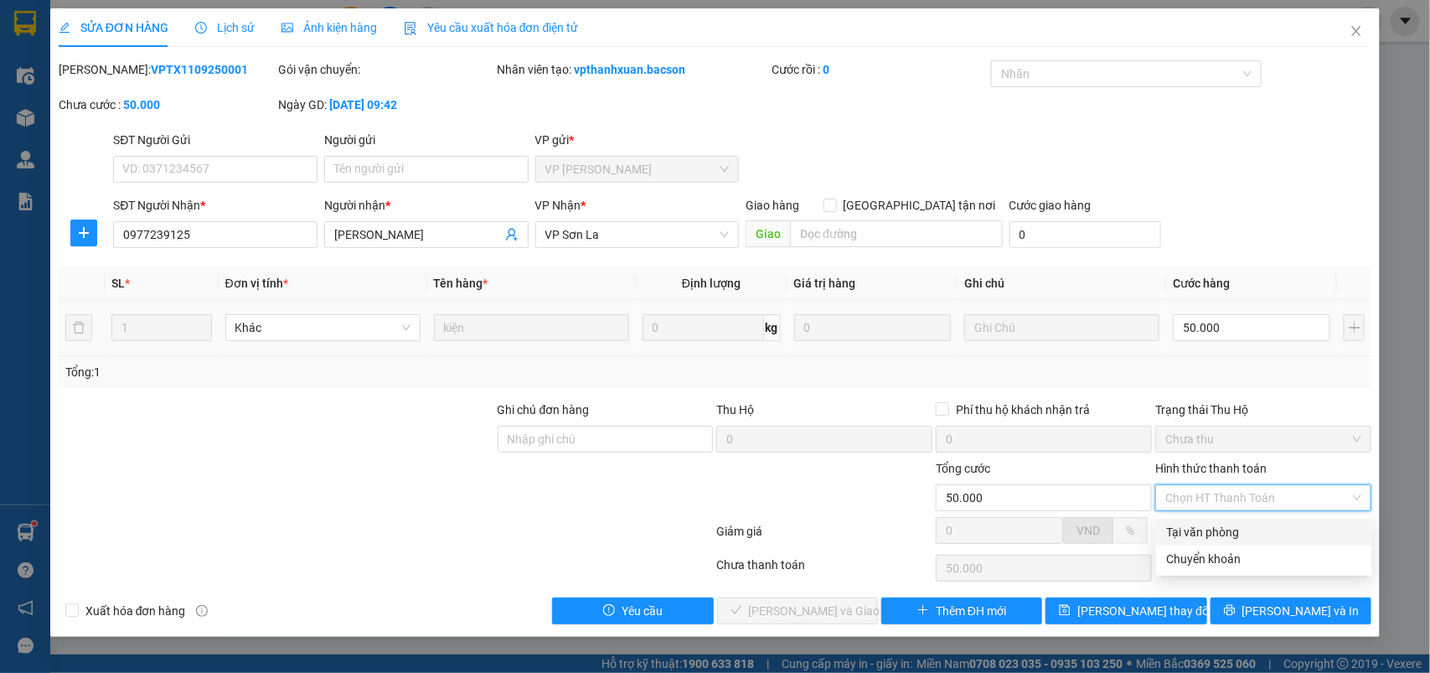
drag, startPoint x: 1186, startPoint y: 520, endPoint x: 803, endPoint y: 593, distance: 389.8
click at [1175, 525] on div "Tại văn phòng" at bounding box center [1264, 532] width 216 height 27
type input "0"
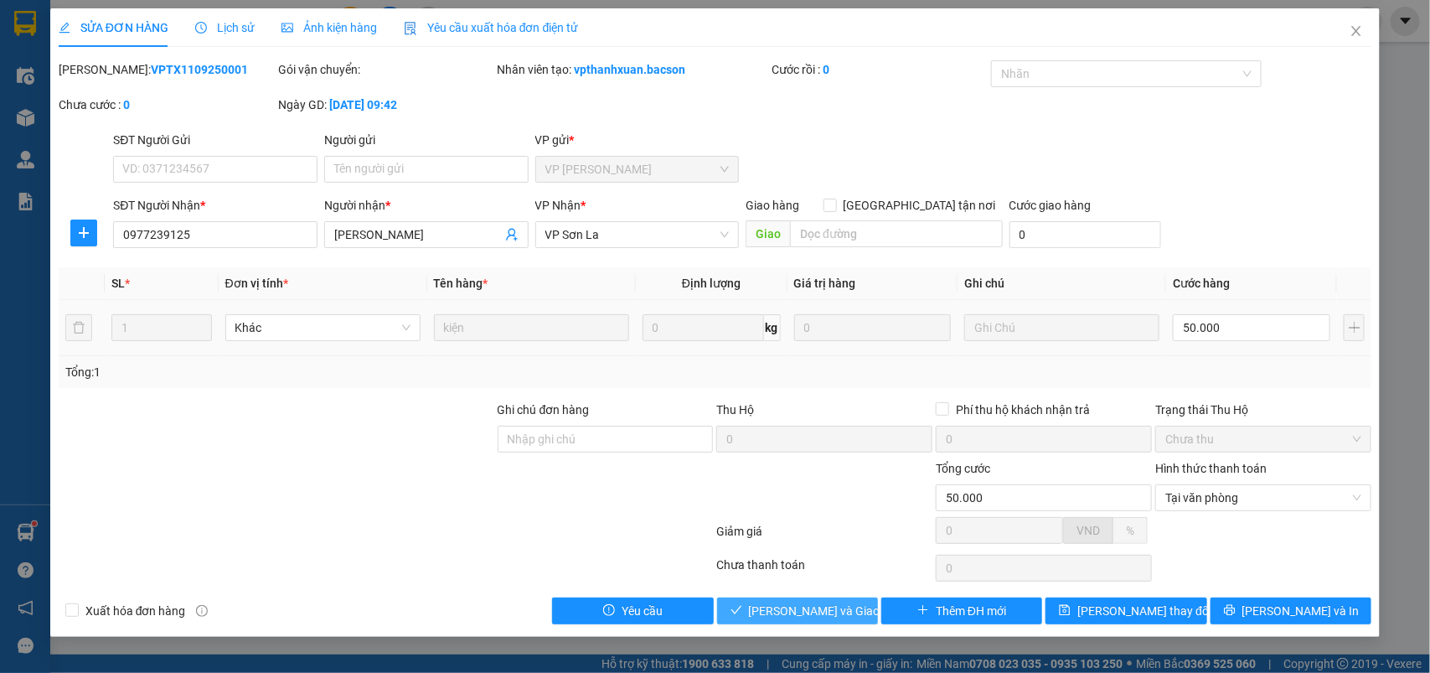
drag, startPoint x: 771, startPoint y: 609, endPoint x: 1429, endPoint y: 250, distance: 750.3
click at [782, 606] on span "[PERSON_NAME] và Giao hàng" at bounding box center [829, 611] width 161 height 18
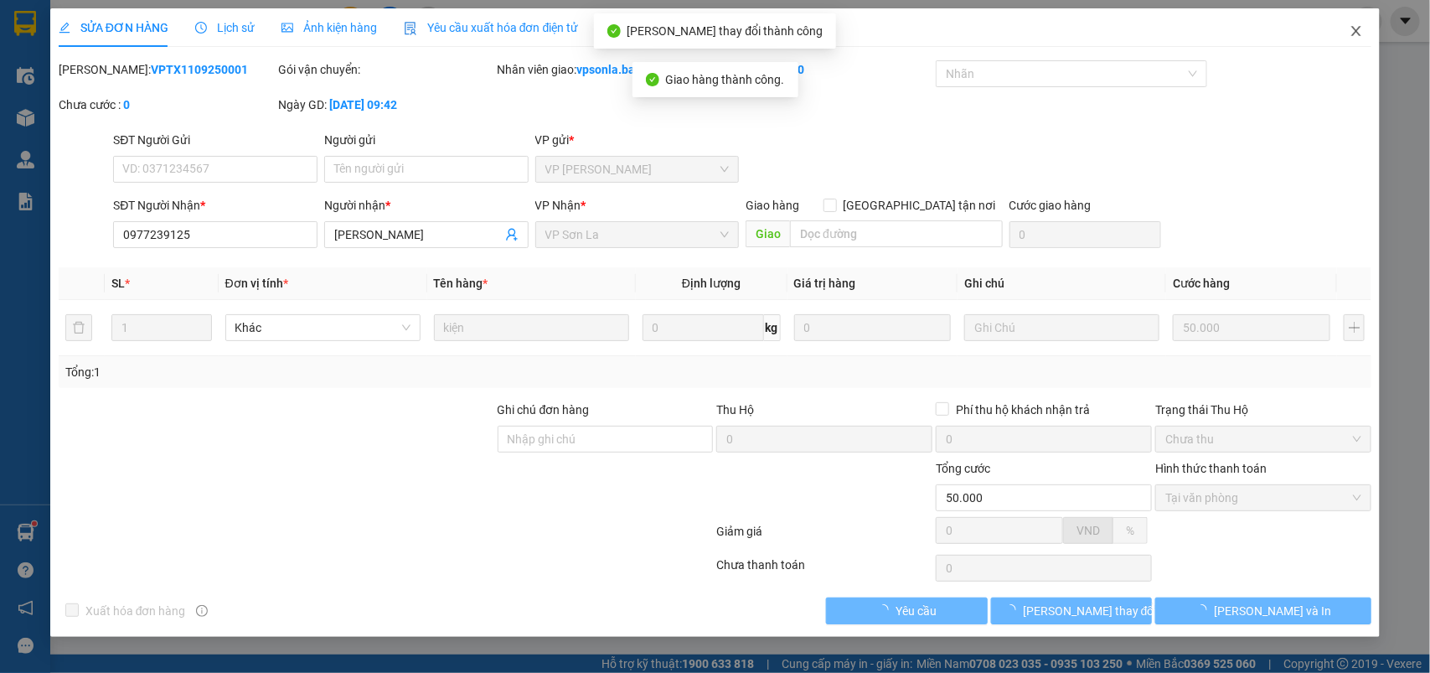
click at [1358, 30] on icon "close" at bounding box center [1356, 31] width 9 height 10
